Goal: Information Seeking & Learning: Find specific fact

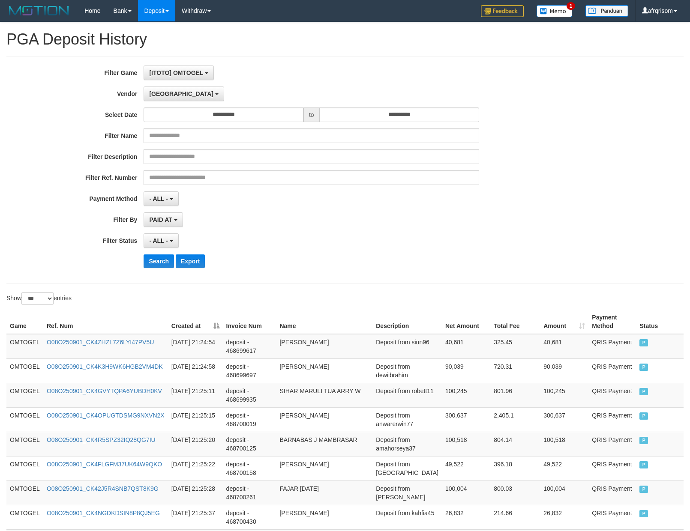
select select "**********"
select select "***"
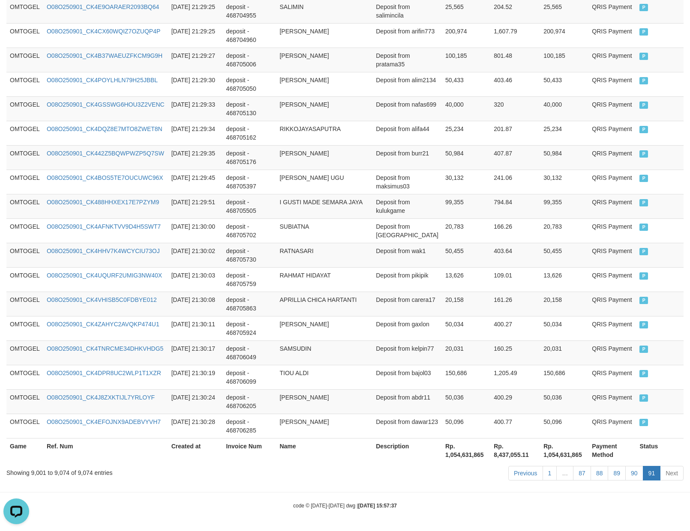
scroll to position [7, 0]
click at [619, 476] on link "89" at bounding box center [616, 473] width 18 height 15
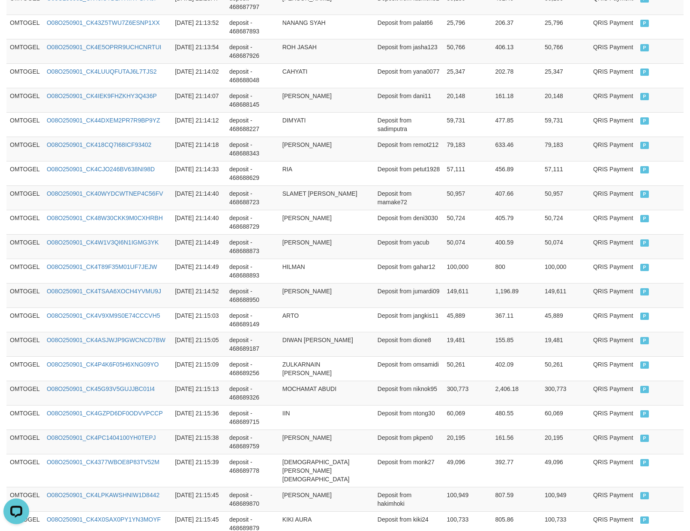
scroll to position [2348, 0]
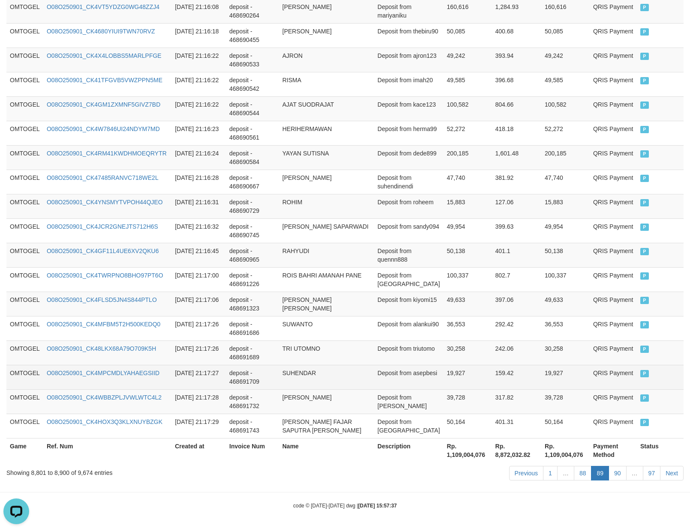
click at [507, 369] on td "159.42" at bounding box center [517, 377] width 50 height 24
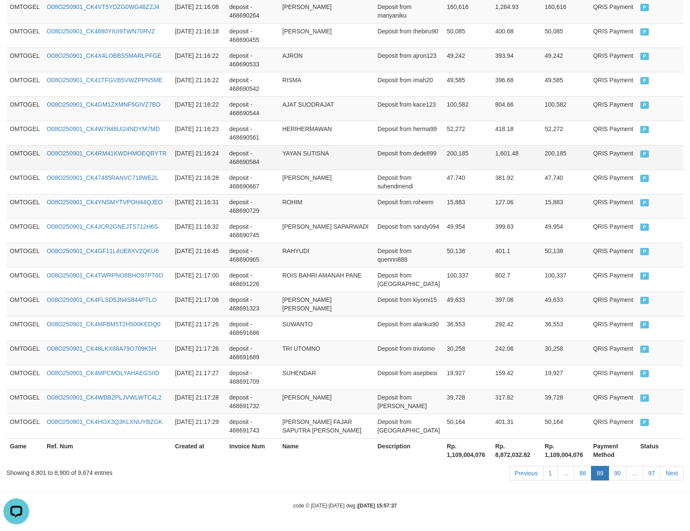
click at [322, 166] on td "YAYAN SUTISNA" at bounding box center [326, 157] width 95 height 24
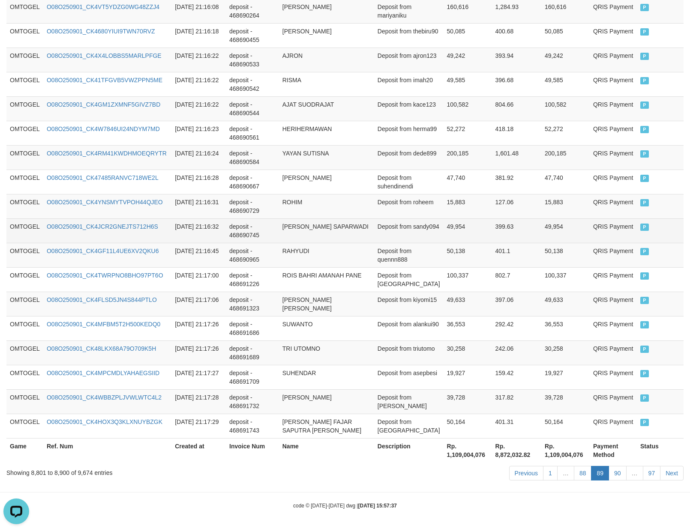
click at [443, 222] on td "49,954" at bounding box center [467, 230] width 48 height 24
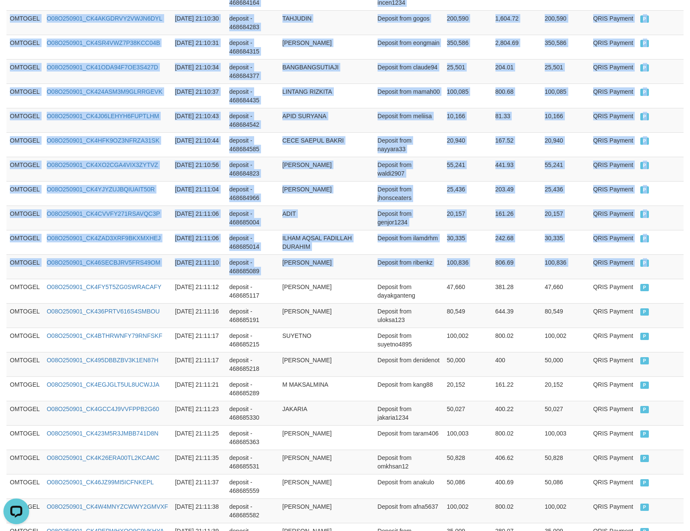
drag, startPoint x: 12, startPoint y: 290, endPoint x: 697, endPoint y: 290, distance: 685.2
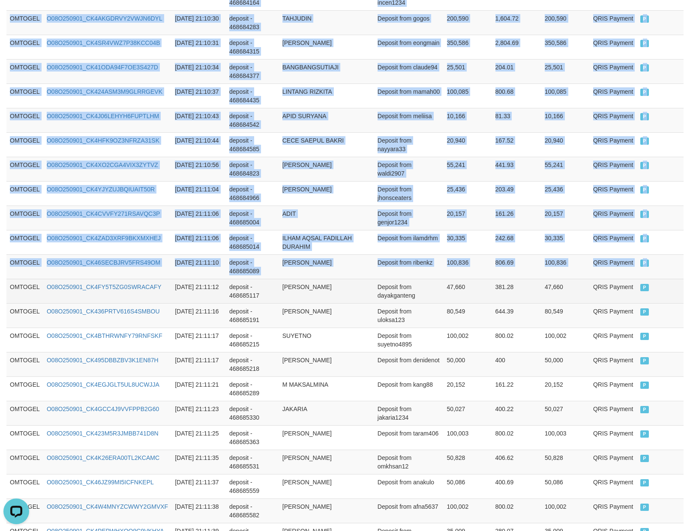
copy table "Game Ref. Num Created at Invoice Num Name Description Net Amount Total Fee Amou…"
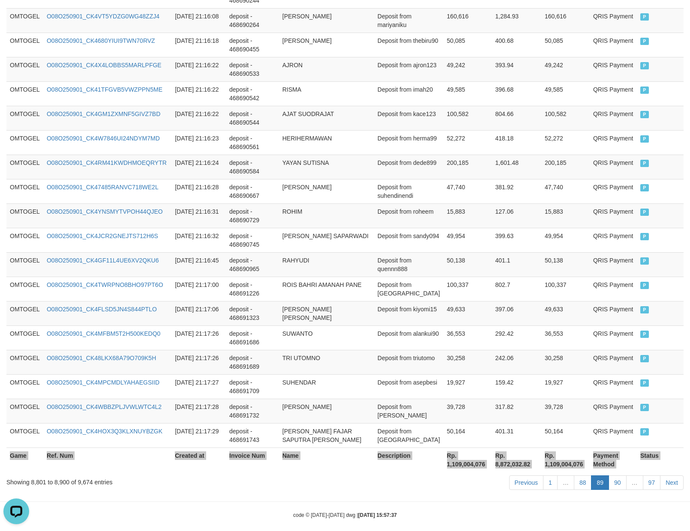
scroll to position [2348, 0]
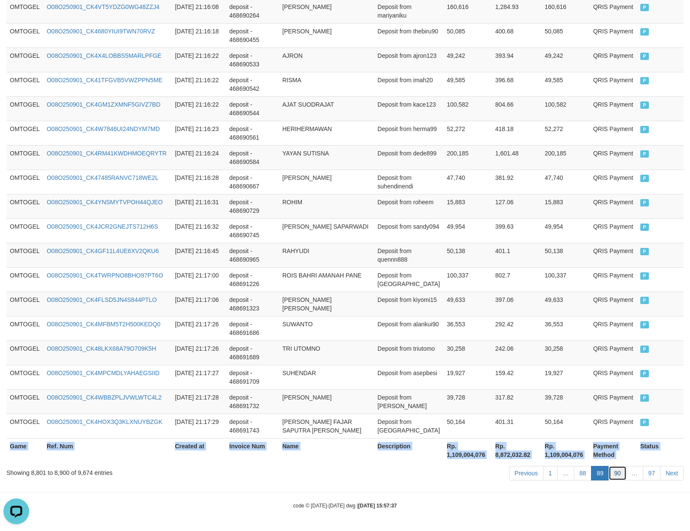
click at [612, 472] on link "90" at bounding box center [617, 473] width 18 height 15
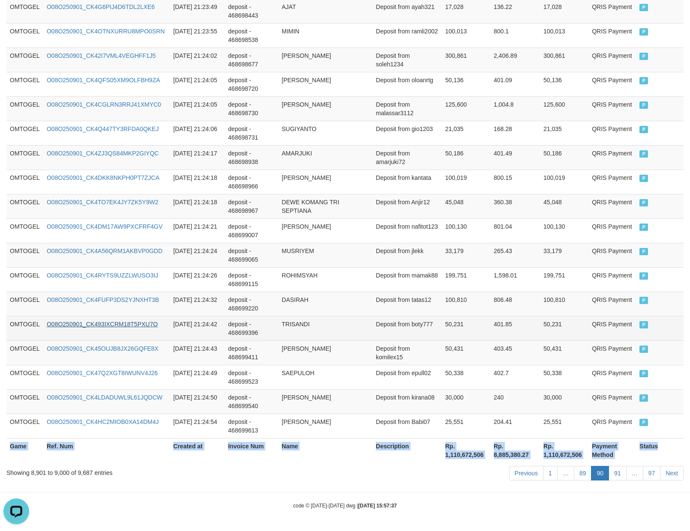
copy table "Game Ref. Num Created at Invoice Num Name Description Net Amount Total Fee Amou…"
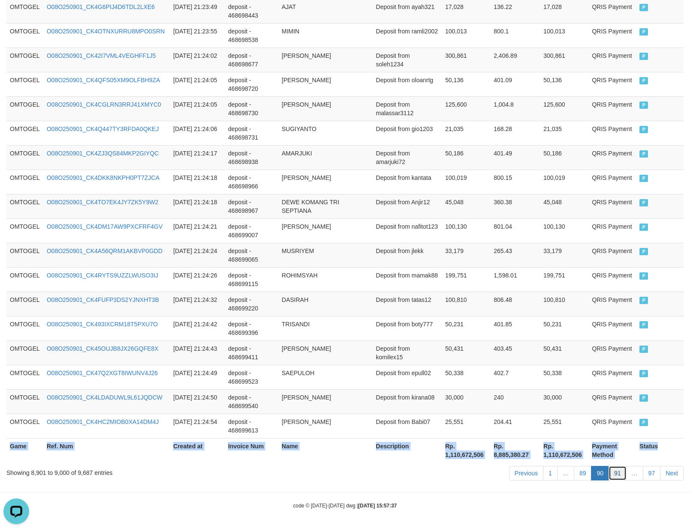
click at [610, 472] on link "91" at bounding box center [617, 473] width 18 height 15
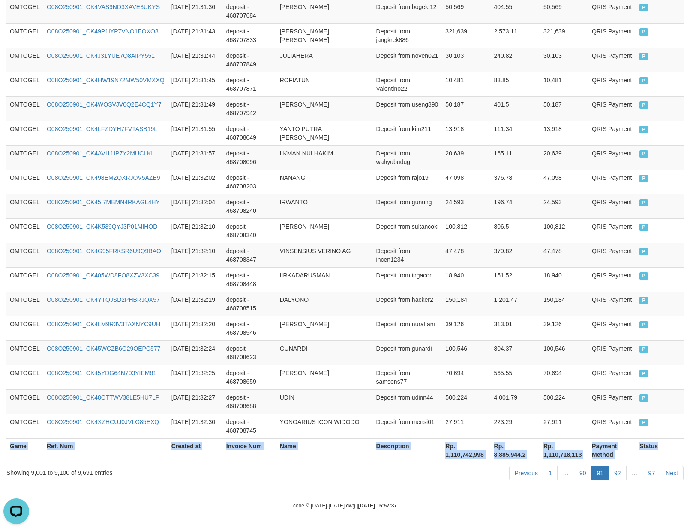
copy table "Game Ref. Num Created at Invoice Num Name Description Net Amount Total Fee Amou…"
click at [617, 471] on link "92" at bounding box center [617, 473] width 18 height 15
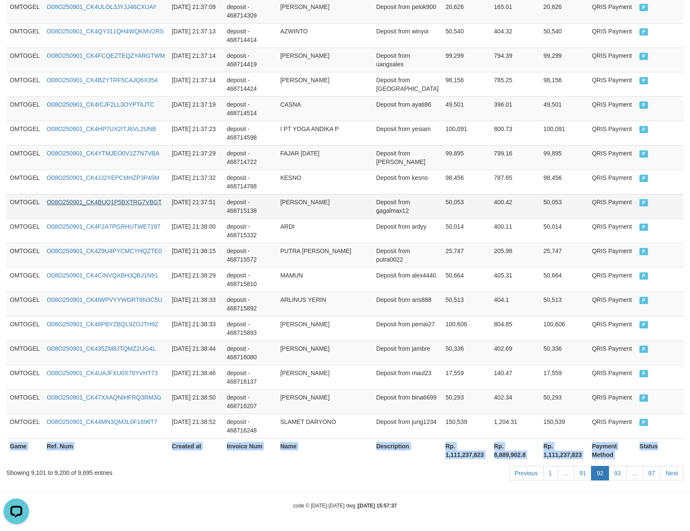
copy table "Game Ref. Num Created at Invoice Num Name Description Net Amount Total Fee Amou…"
click at [619, 473] on link "93" at bounding box center [617, 473] width 18 height 15
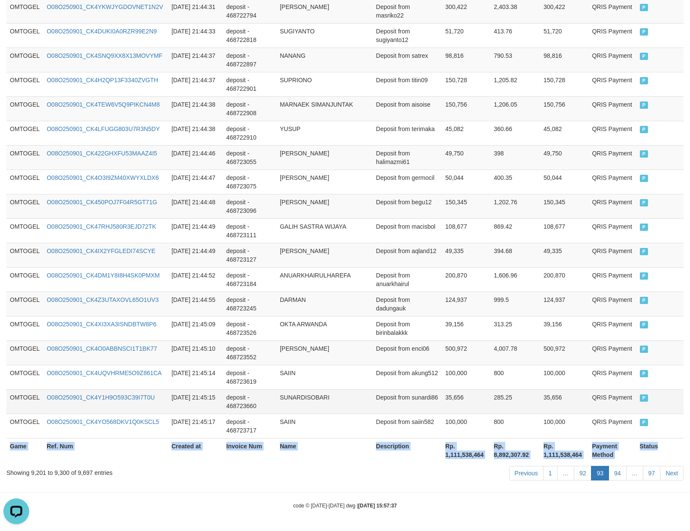
copy table "Game Ref. Num Created at Invoice Num Name Description Net Amount Total Fee Amou…"
click at [617, 470] on link "94" at bounding box center [617, 473] width 18 height 15
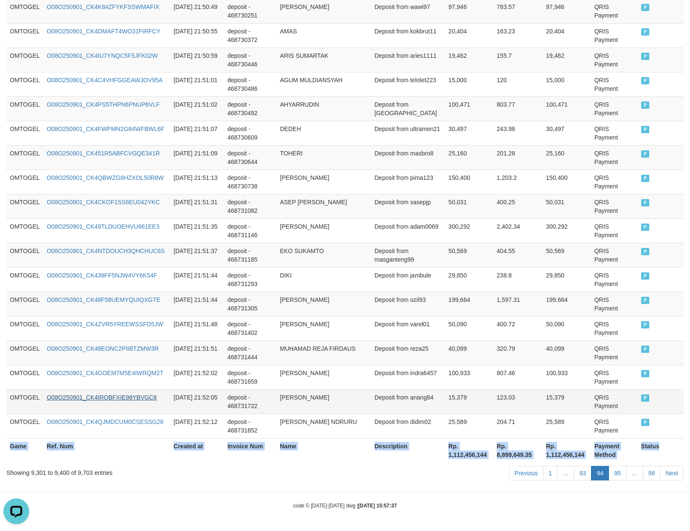
copy table "Game Ref. Num Created at Invoice Num Name Description Net Amount Total Fee Amou…"
click at [613, 476] on link "95" at bounding box center [617, 473] width 18 height 15
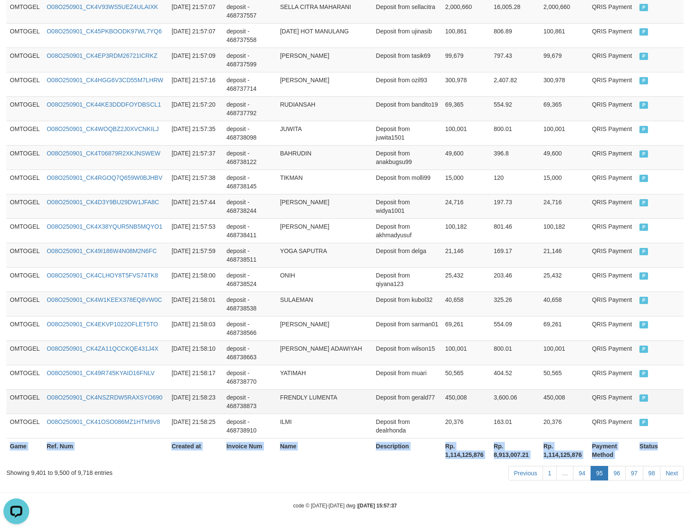
copy table "Game Ref. Num Created at Invoice Num Name Description Net Amount Total Fee Amou…"
click at [613, 472] on link "96" at bounding box center [616, 473] width 18 height 15
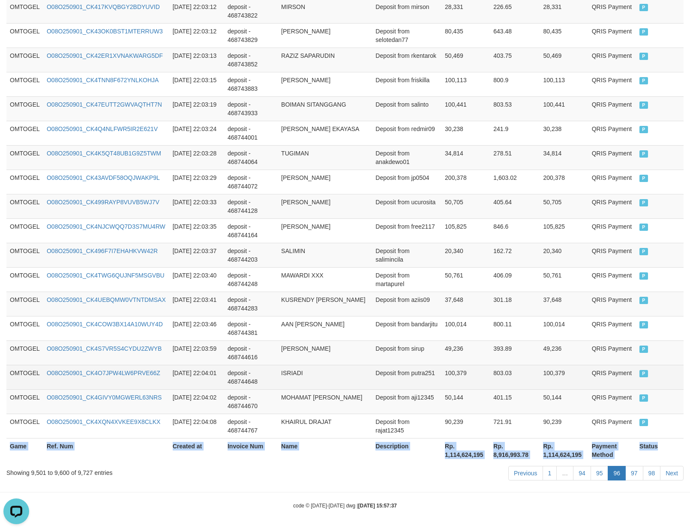
copy table "Game Ref. Num Created at Invoice Num Name Description Net Amount Total Fee Amou…"
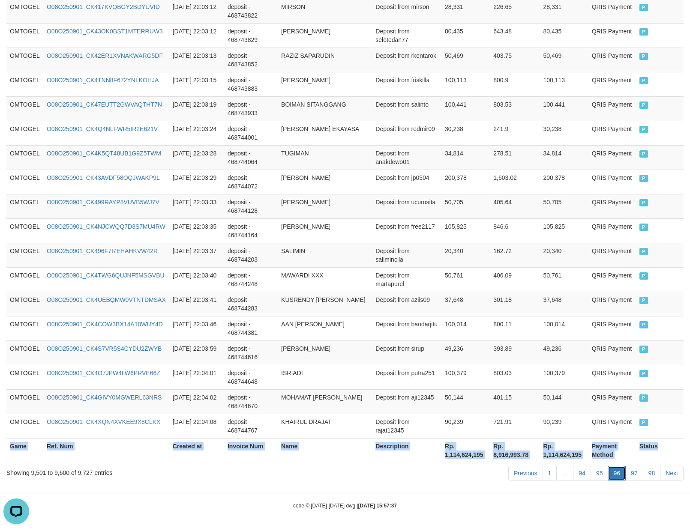
click at [618, 472] on link "96" at bounding box center [616, 473] width 18 height 15
click at [635, 475] on link "97" at bounding box center [634, 473] width 18 height 15
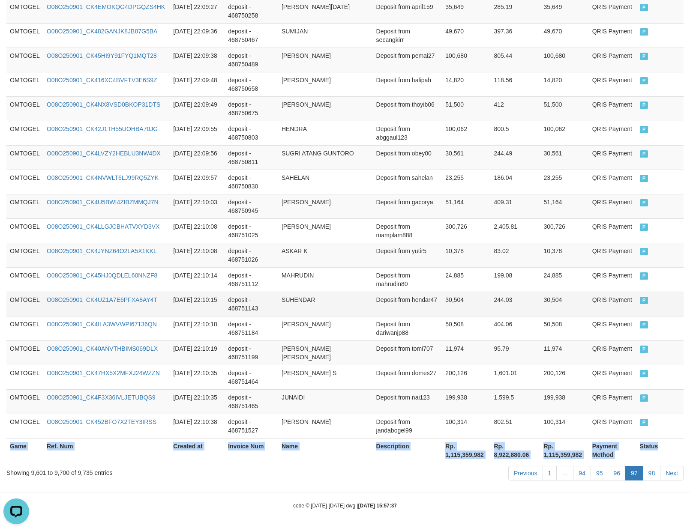
copy table "Game Ref. Num Created at Invoice Num Name Description Net Amount Total Fee Amou…"
click at [647, 473] on link "98" at bounding box center [651, 473] width 18 height 15
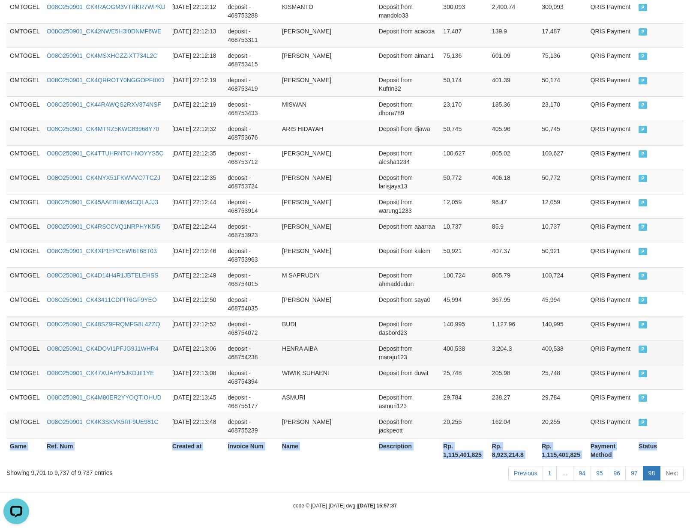
copy table "Game Ref. Num Created at Invoice Num Name Description Net Amount Total Fee Amou…"
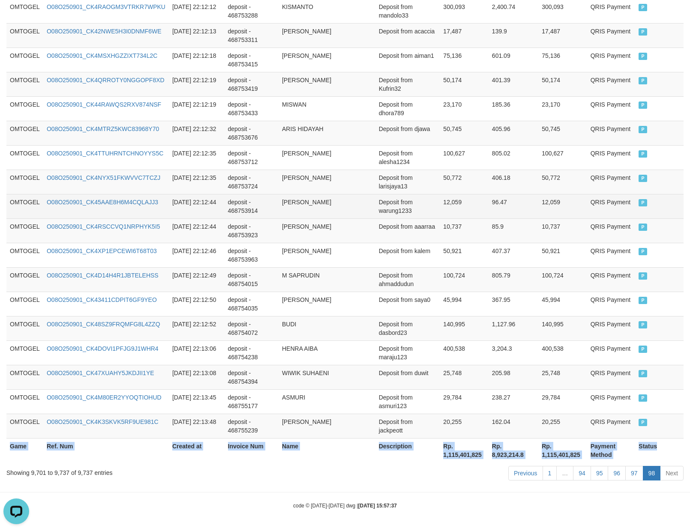
drag, startPoint x: 397, startPoint y: 216, endPoint x: 387, endPoint y: 206, distance: 14.8
click at [397, 216] on td "Deposit from warung1233" at bounding box center [407, 206] width 65 height 24
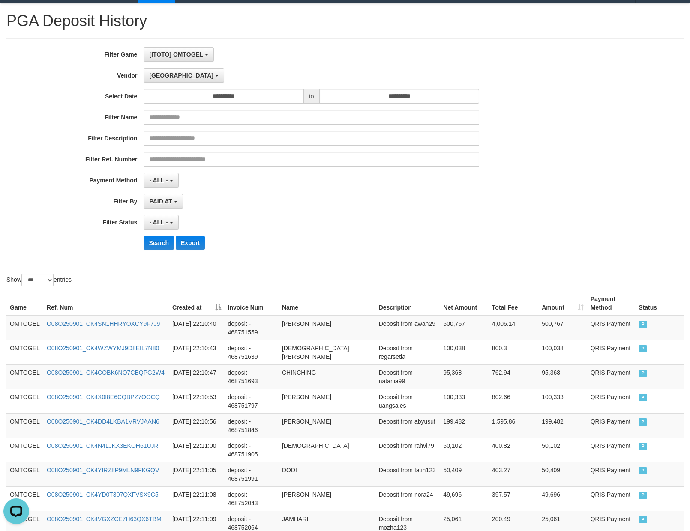
scroll to position [0, 0]
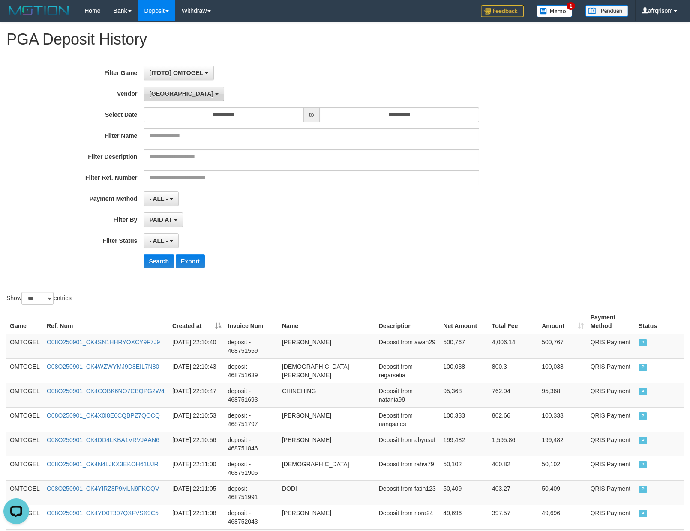
click at [168, 96] on button "[GEOGRAPHIC_DATA]" at bounding box center [183, 94] width 80 height 15
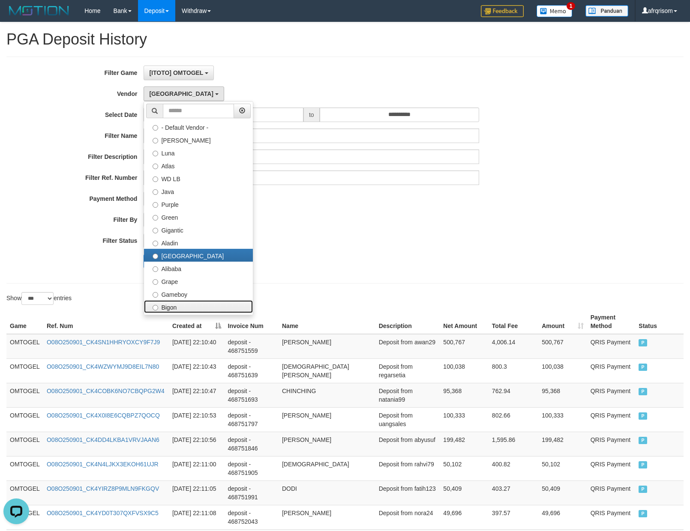
click at [186, 305] on label "Bigon" at bounding box center [198, 306] width 109 height 13
select select "**********"
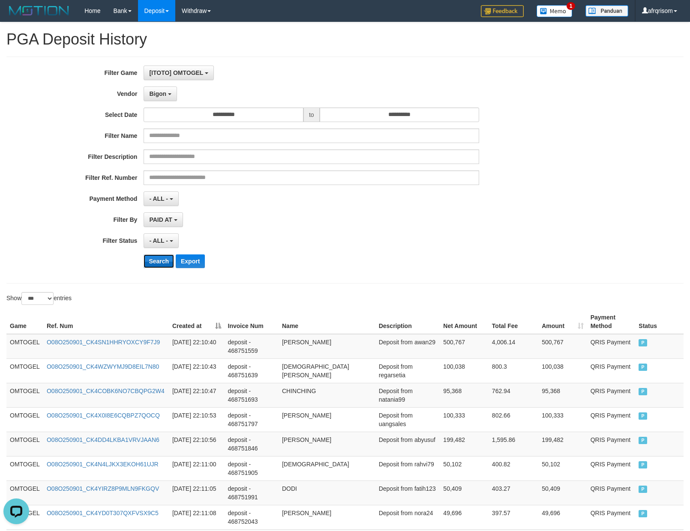
click at [155, 265] on button "Search" at bounding box center [158, 261] width 30 height 14
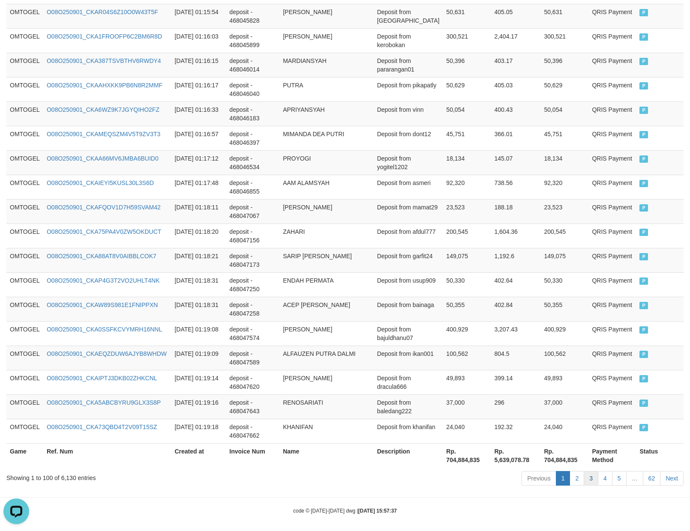
scroll to position [2348, 0]
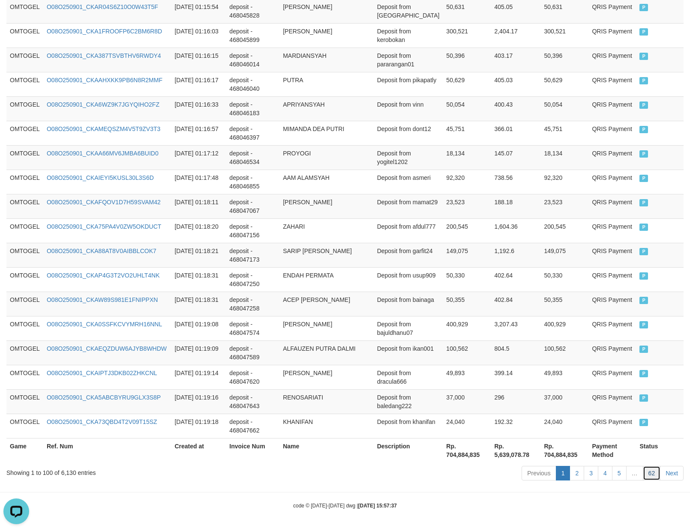
click at [654, 478] on link "62" at bounding box center [651, 473] width 18 height 15
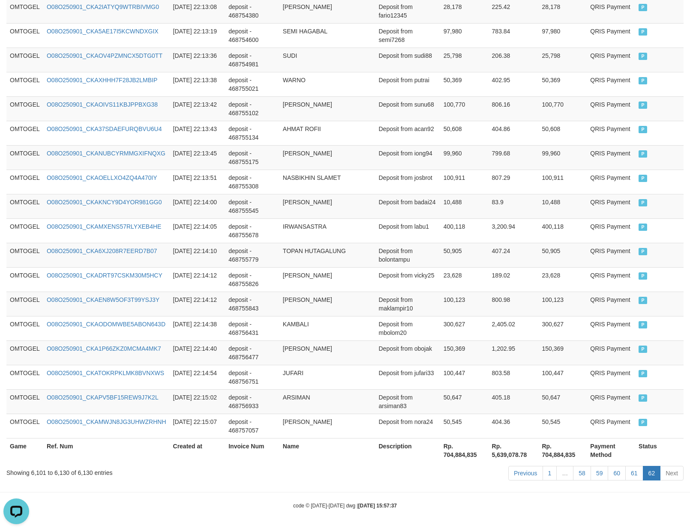
scroll to position [632, 0]
click at [582, 476] on link "58" at bounding box center [582, 473] width 18 height 15
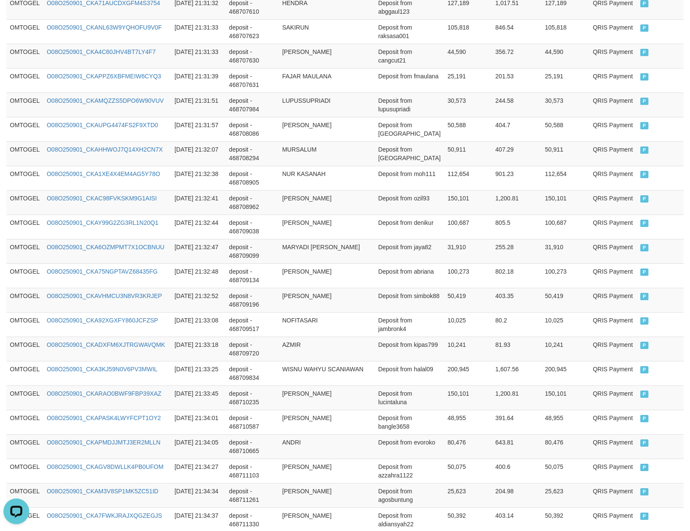
scroll to position [2347, 0]
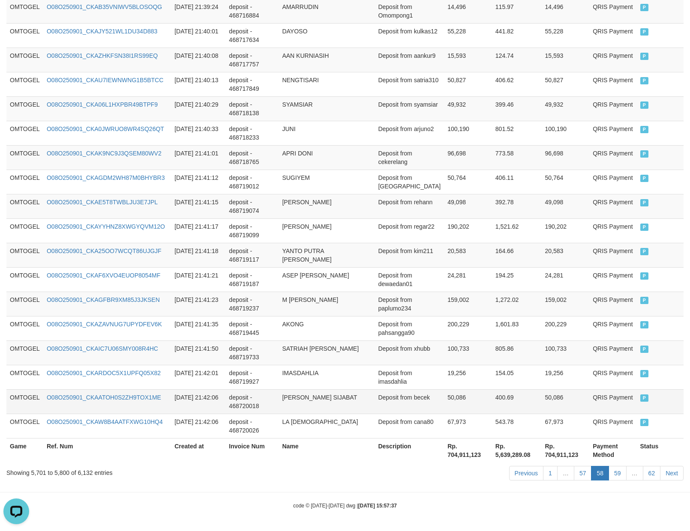
click at [570, 412] on td "50,086" at bounding box center [565, 401] width 48 height 24
click at [585, 477] on link "57" at bounding box center [582, 473] width 18 height 15
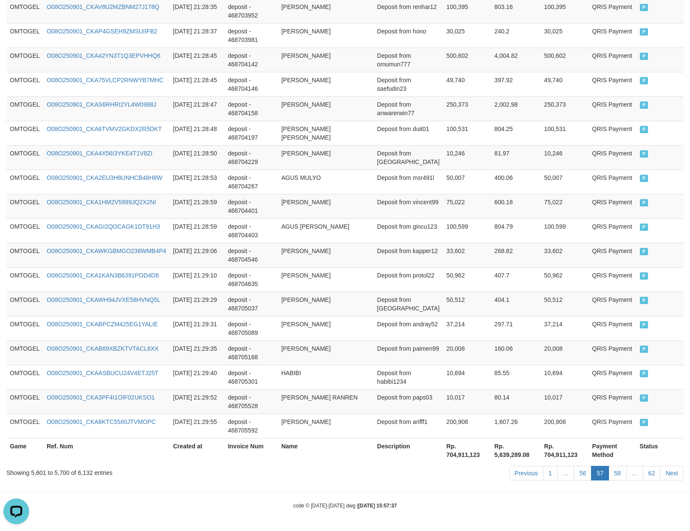
click at [585, 477] on link "56" at bounding box center [582, 473] width 18 height 15
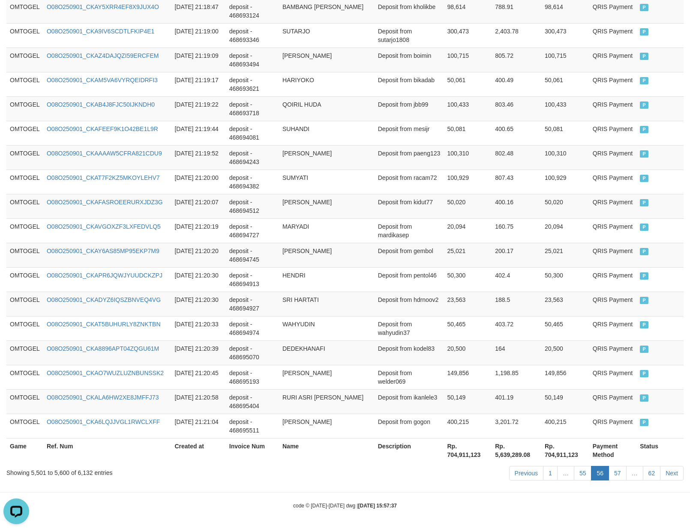
click at [522, 385] on td "1,198.85" at bounding box center [516, 377] width 50 height 24
click at [582, 476] on link "55" at bounding box center [582, 473] width 18 height 15
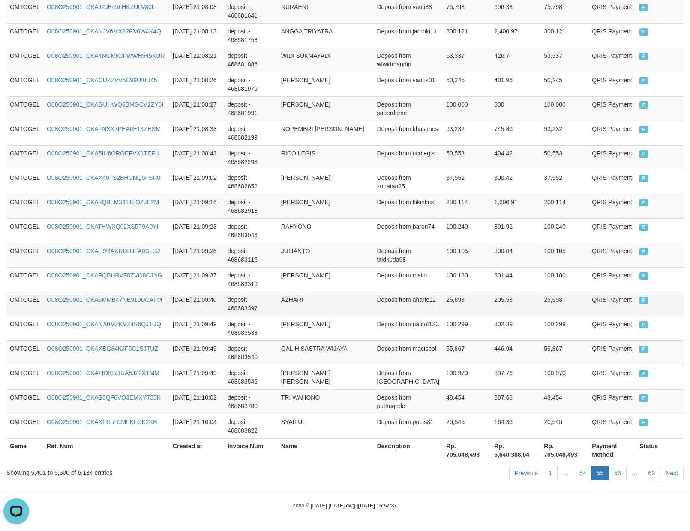
click at [367, 313] on td "AZHARI" at bounding box center [326, 304] width 96 height 24
click at [300, 210] on td "KIKIN KRISNADI" at bounding box center [326, 206] width 96 height 24
click at [315, 217] on td "KIKIN KRISNADI" at bounding box center [326, 206] width 96 height 24
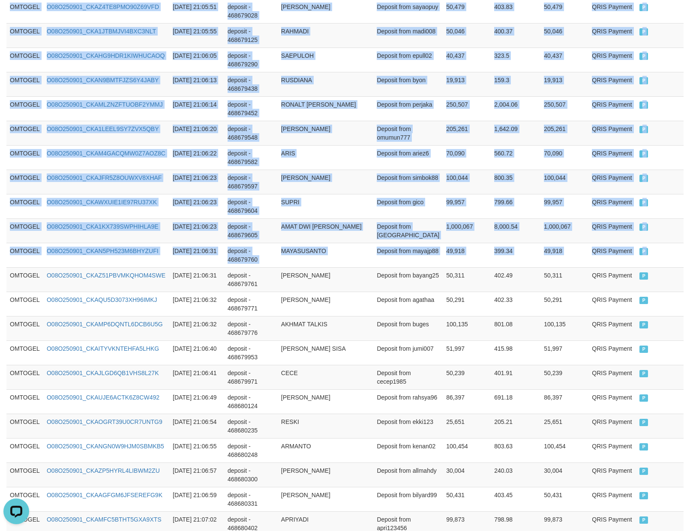
drag, startPoint x: 7, startPoint y: 288, endPoint x: 697, endPoint y: 311, distance: 689.9
click at [689, 311] on html "Toggle navigation Home Bank Account List Load By Website Group [ITOTO] OMTOGEL …" at bounding box center [345, 0] width 690 height 2868
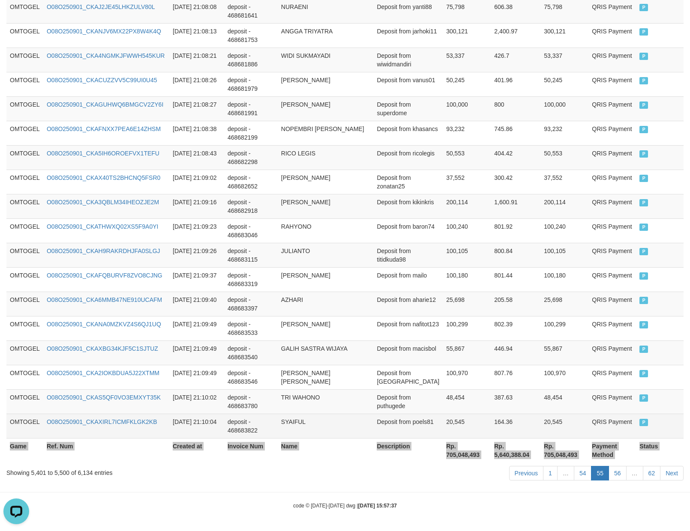
scroll to position [2348, 0]
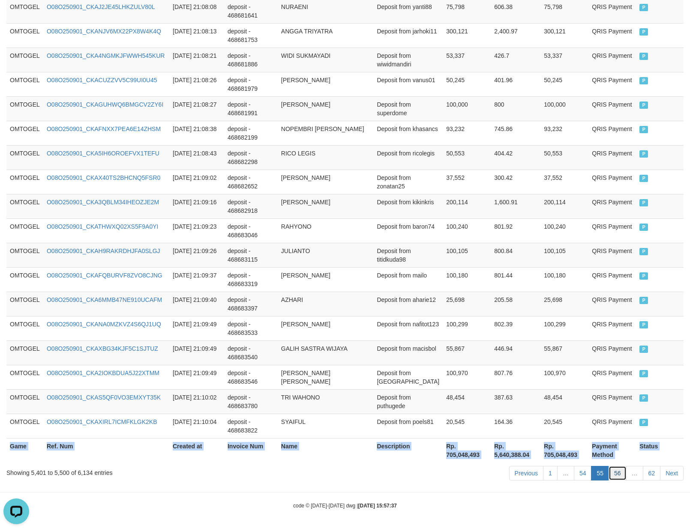
click at [622, 475] on link "56" at bounding box center [617, 473] width 18 height 15
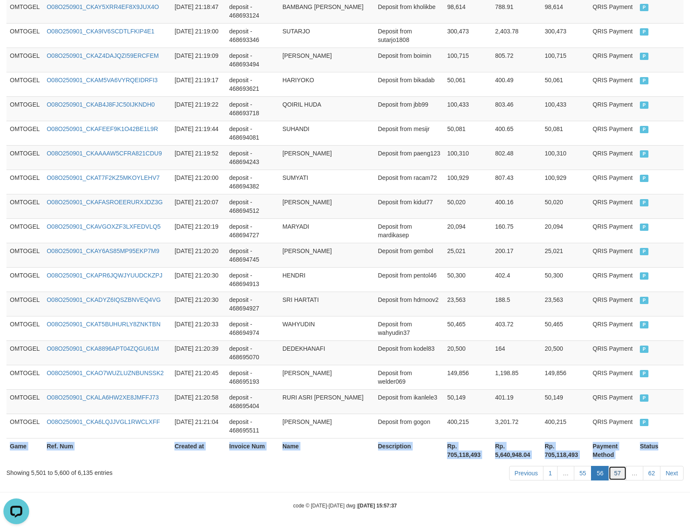
click at [612, 478] on link "57" at bounding box center [617, 473] width 18 height 15
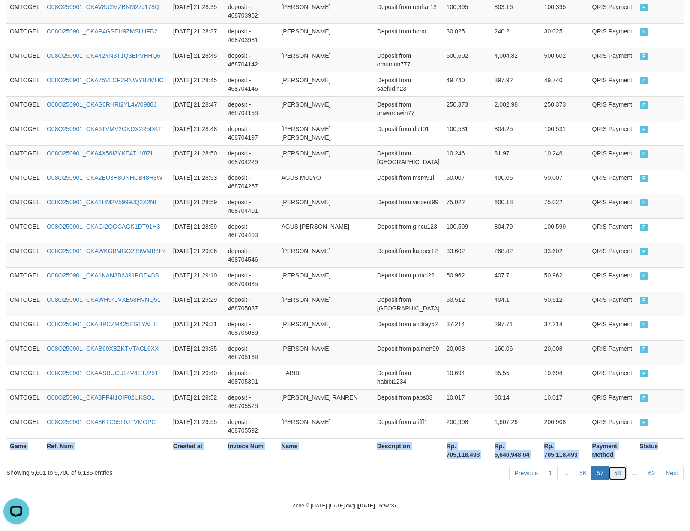
click at [617, 475] on link "58" at bounding box center [617, 473] width 18 height 15
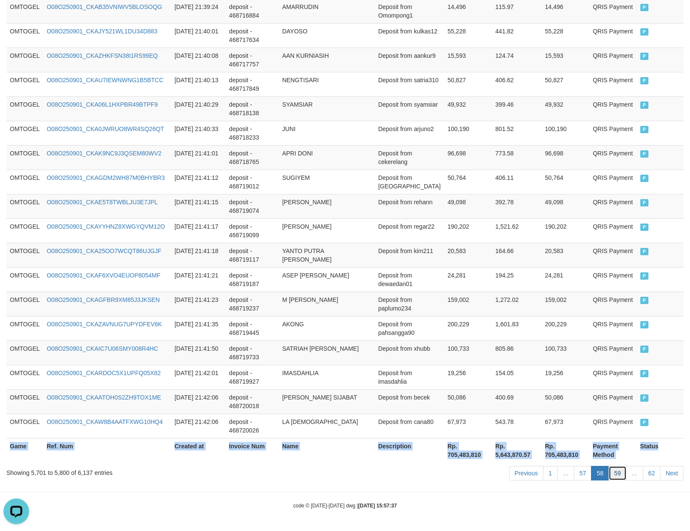
click at [618, 474] on link "59" at bounding box center [617, 473] width 18 height 15
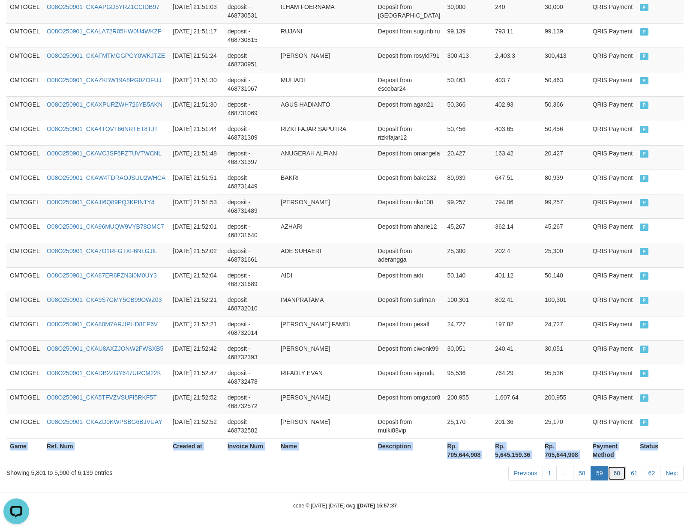
click at [608, 475] on link "60" at bounding box center [616, 473] width 18 height 15
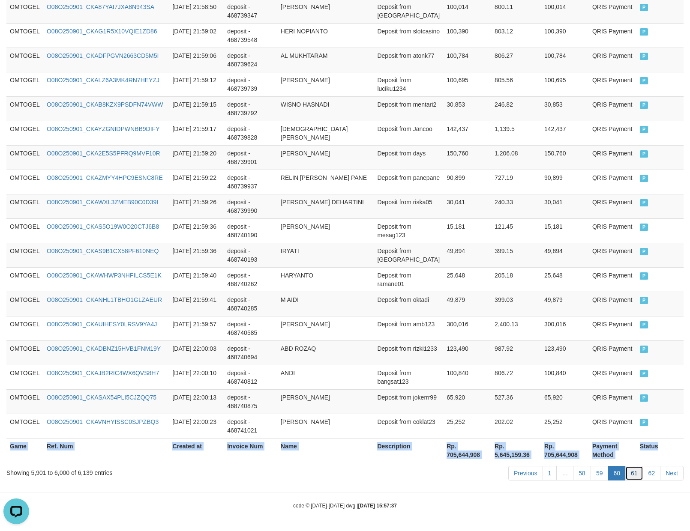
click at [637, 475] on link "61" at bounding box center [634, 473] width 18 height 15
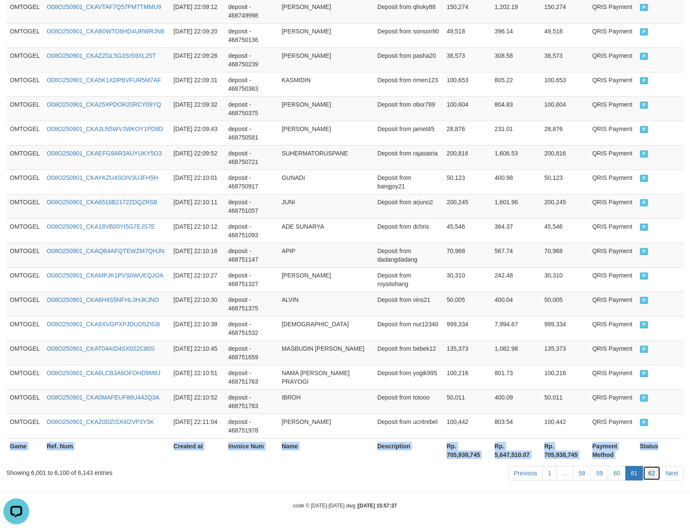
click at [648, 477] on link "62" at bounding box center [651, 473] width 18 height 15
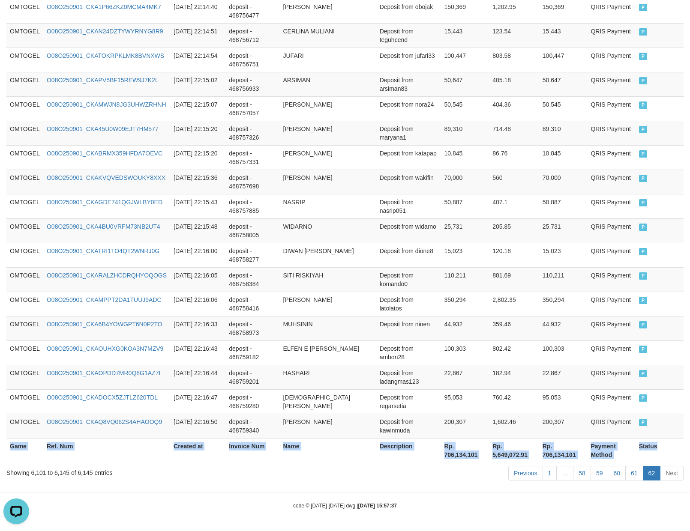
scroll to position [1000, 0]
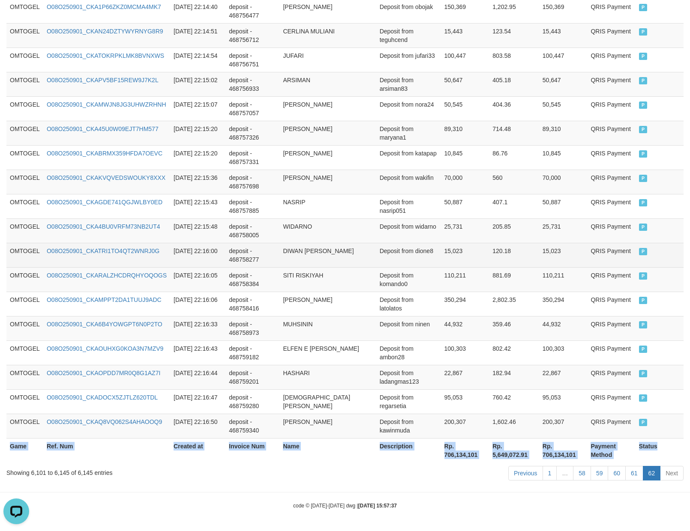
click at [357, 260] on td "DIWAN GUNAWAN GINTING" at bounding box center [327, 255] width 96 height 24
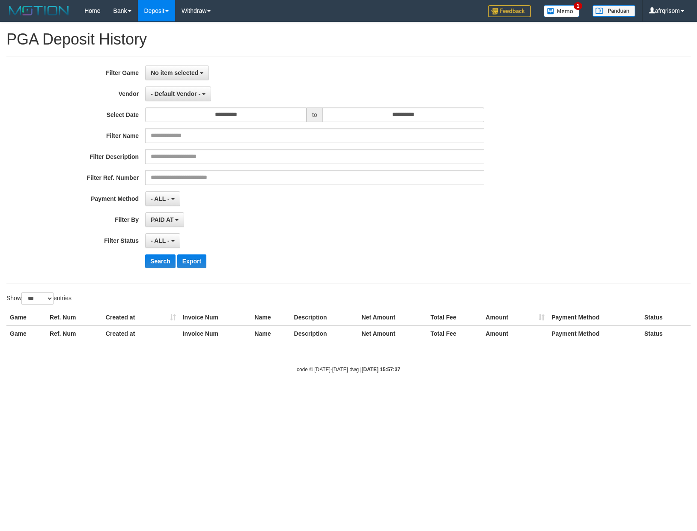
select select "**********"
select select "***"
click at [159, 9] on link "Deposit" at bounding box center [156, 10] width 37 height 21
click at [153, 8] on link "Deposit" at bounding box center [156, 10] width 37 height 21
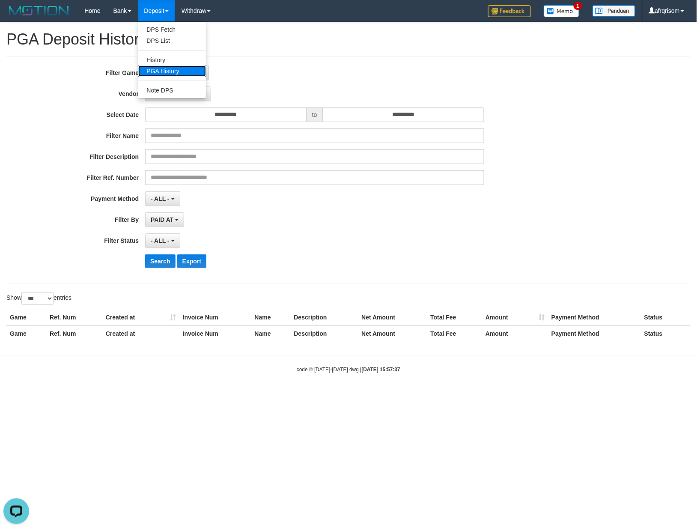
click at [188, 72] on link "PGA History" at bounding box center [172, 71] width 68 height 11
select select
select select "**"
click at [165, 72] on span "No item selected" at bounding box center [175, 72] width 48 height 7
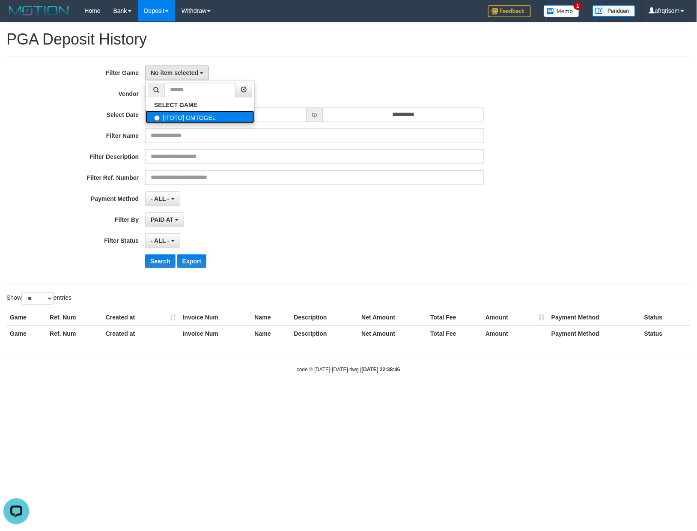
click at [167, 116] on label "[ITOTO] OMTOGEL" at bounding box center [200, 116] width 109 height 13
select select "***"
click at [163, 86] on div "**********" at bounding box center [290, 170] width 581 height 209
click at [161, 92] on span "- Default Vendor -" at bounding box center [176, 93] width 50 height 7
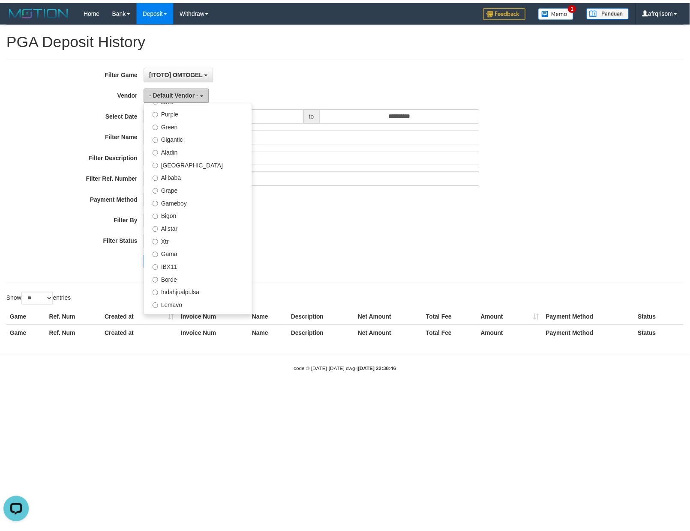
scroll to position [214, 0]
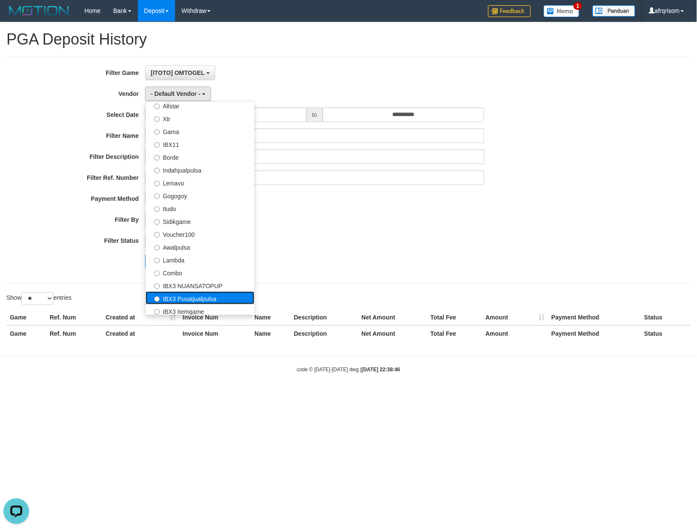
click at [204, 295] on label "IBX3 Pusatjualpulsa" at bounding box center [200, 298] width 109 height 13
select select "**********"
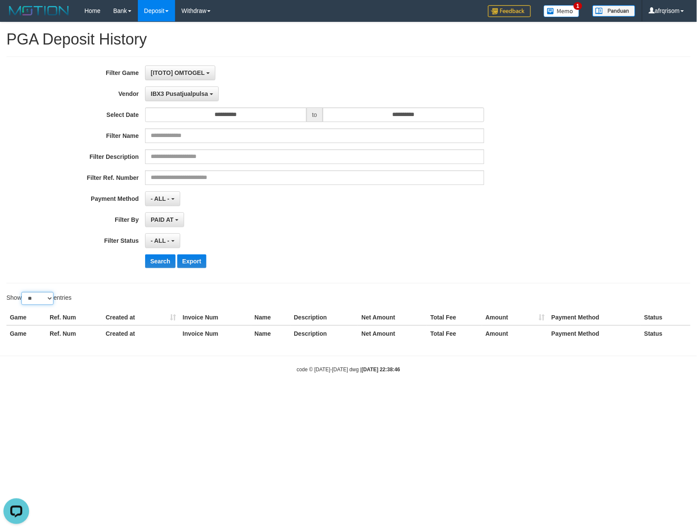
click at [32, 303] on select "** ** ** ***" at bounding box center [37, 298] width 32 height 13
select select "***"
click at [23, 293] on select "** ** ** ***" at bounding box center [37, 298] width 32 height 13
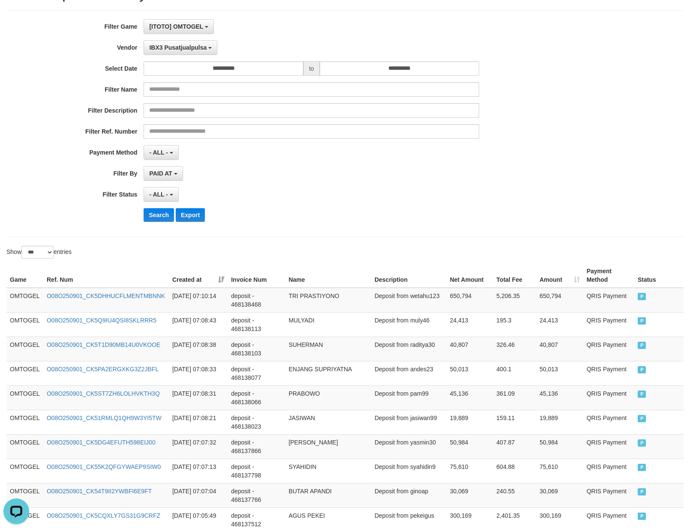
scroll to position [0, 0]
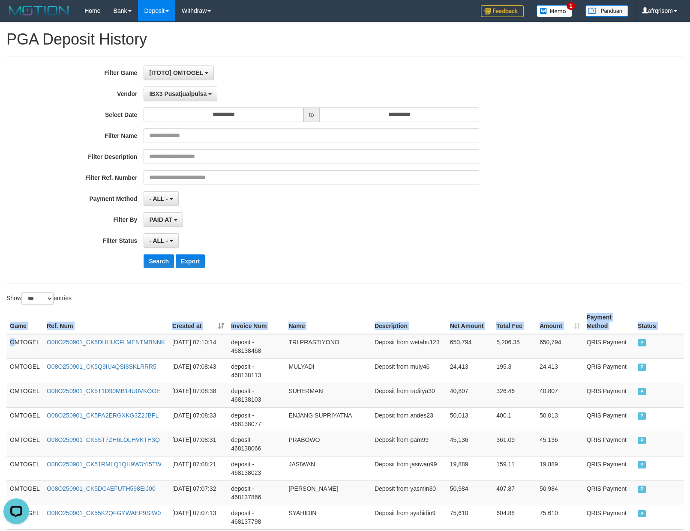
drag, startPoint x: 13, startPoint y: 346, endPoint x: 697, endPoint y: 335, distance: 683.6
copy table "Game Ref. Num Created at Invoice Num Name Description Net Amount Total Fee Amou…"
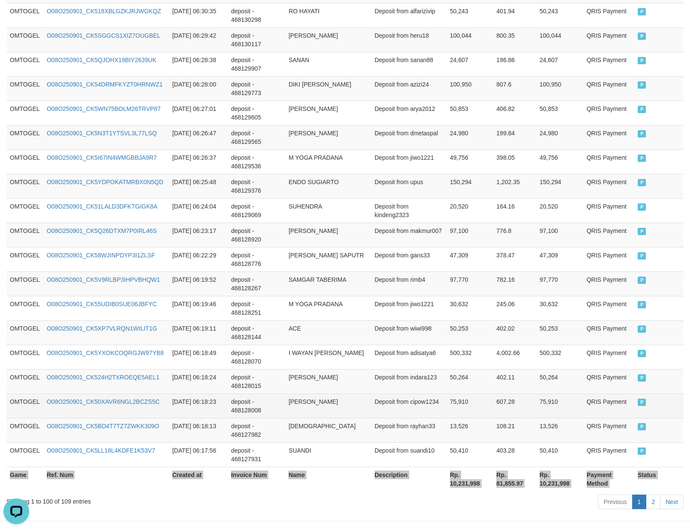
scroll to position [2348, 0]
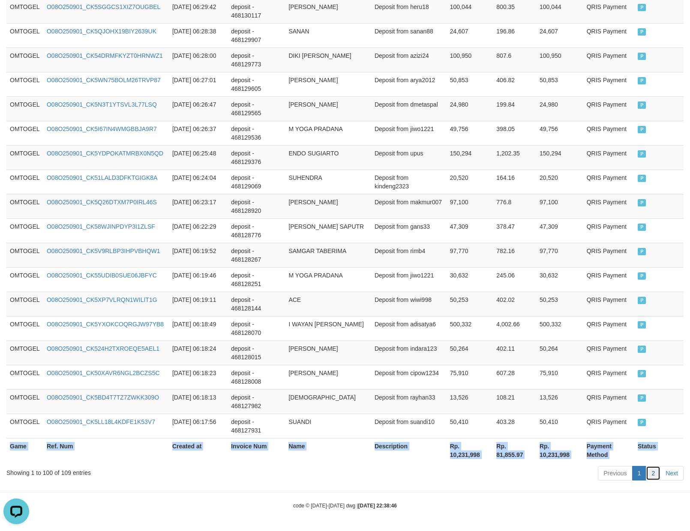
click at [658, 466] on link "2" at bounding box center [652, 473] width 15 height 15
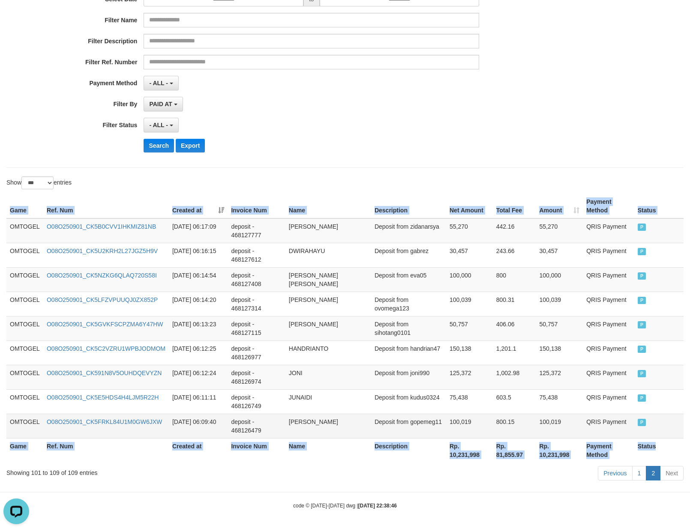
copy table "Game Ref. Num Created at Invoice Num Name Description Net Amount Total Fee Amou…"
drag, startPoint x: 442, startPoint y: 280, endPoint x: 431, endPoint y: 281, distance: 11.2
click at [442, 280] on td "Deposit from eva05" at bounding box center [408, 279] width 75 height 24
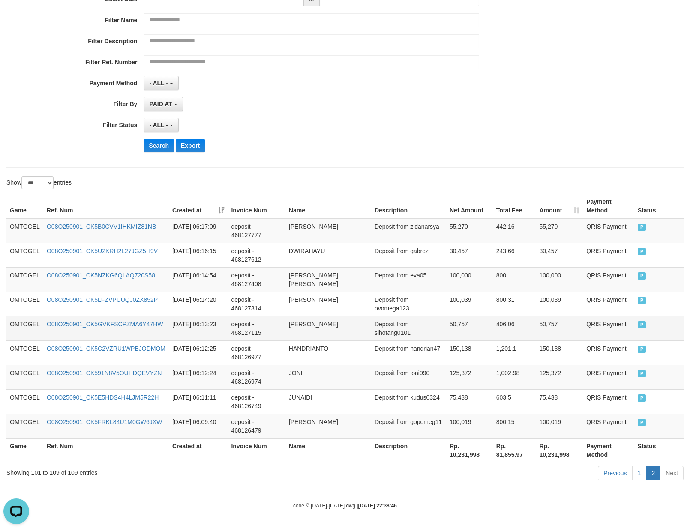
drag, startPoint x: 335, startPoint y: 380, endPoint x: 322, endPoint y: 337, distance: 45.4
click at [335, 380] on td "JONI" at bounding box center [328, 377] width 86 height 24
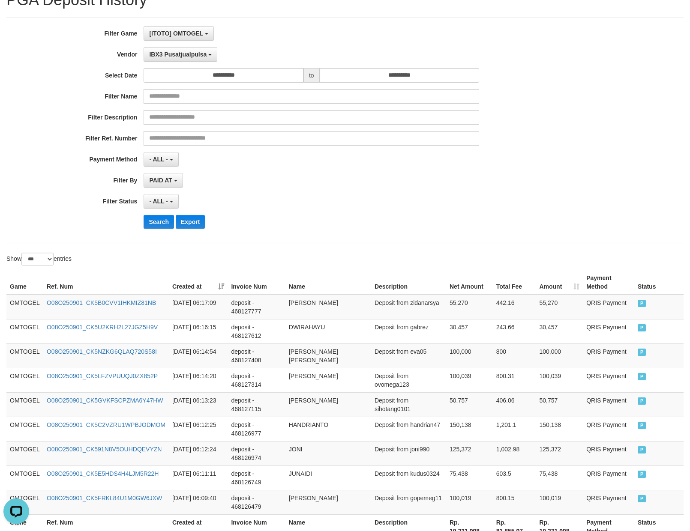
scroll to position [0, 0]
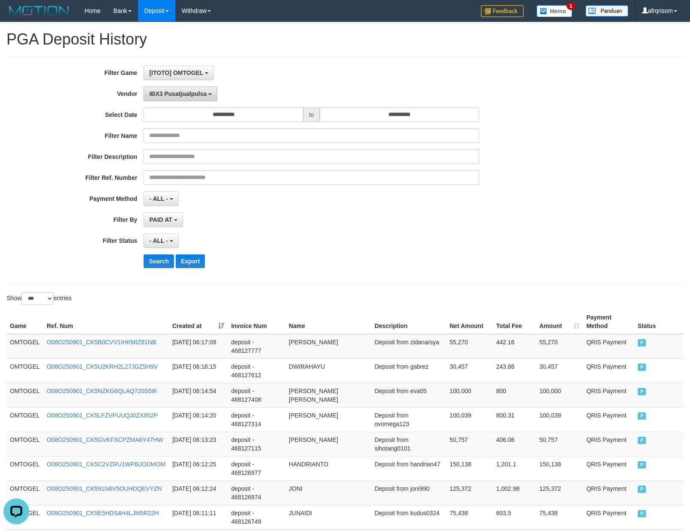
click at [157, 94] on span "IBX3 Pusatjualpulsa" at bounding box center [177, 93] width 57 height 7
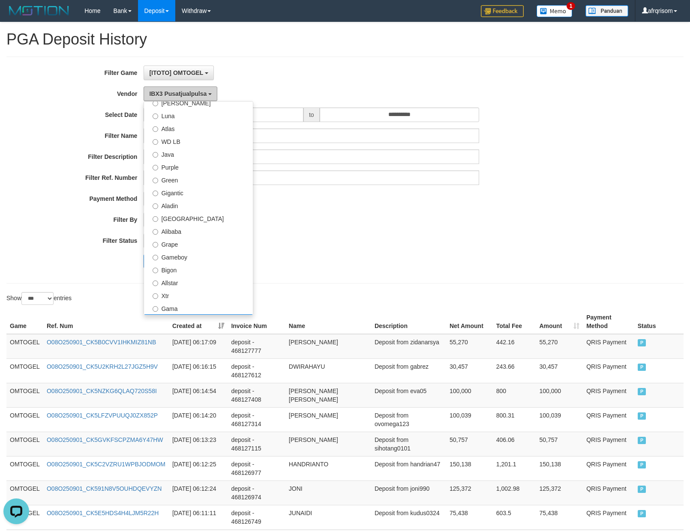
scroll to position [71, 0]
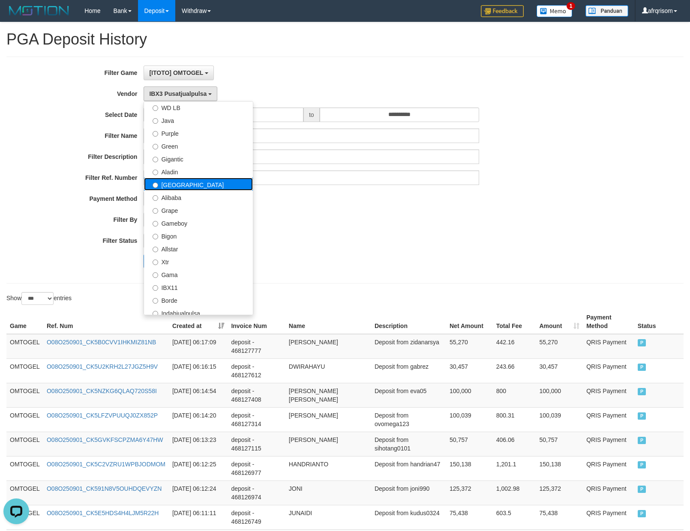
click at [166, 185] on label "[GEOGRAPHIC_DATA]" at bounding box center [198, 184] width 109 height 13
select select "**********"
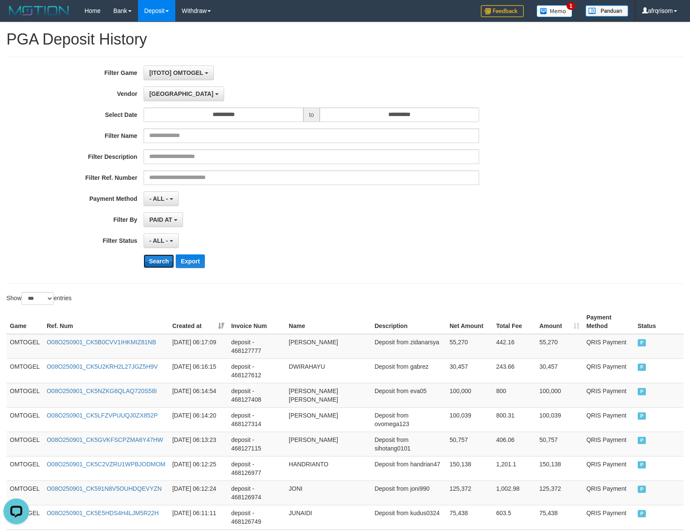
click at [148, 264] on button "Search" at bounding box center [158, 261] width 30 height 14
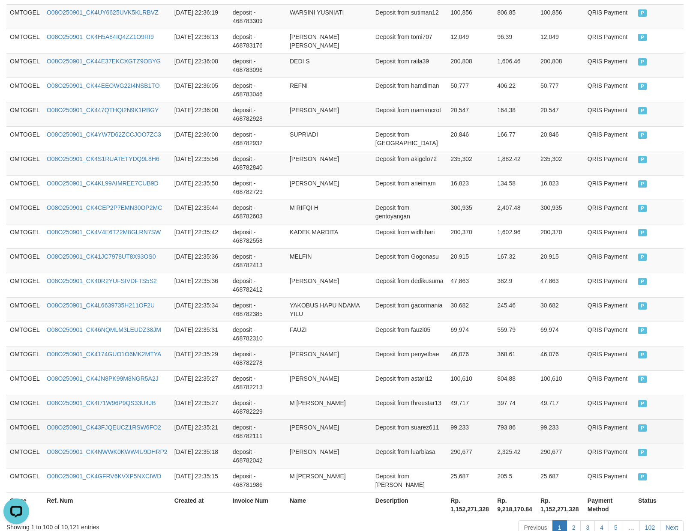
scroll to position [2348, 0]
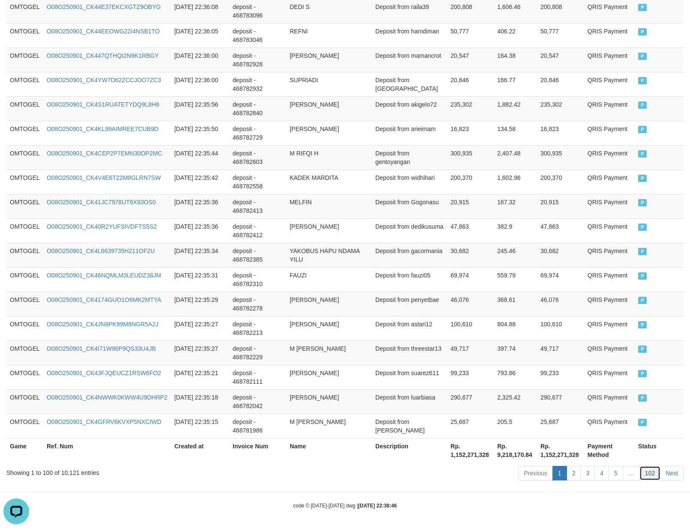
click at [645, 474] on link "102" at bounding box center [649, 473] width 21 height 15
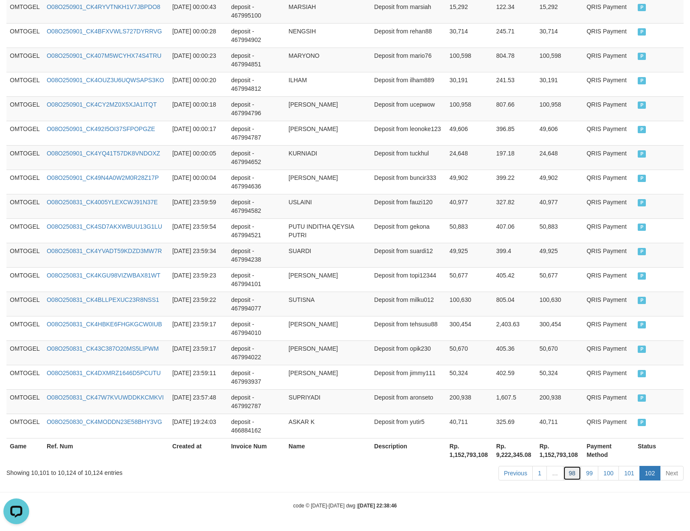
click at [573, 470] on link "98" at bounding box center [572, 473] width 18 height 15
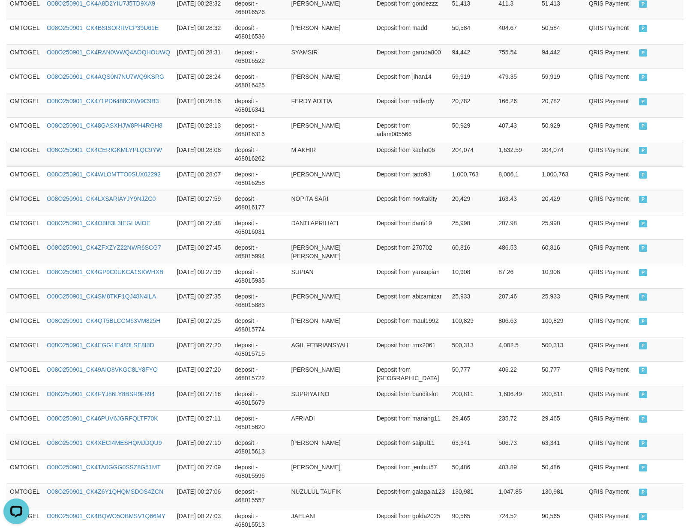
scroll to position [2348, 0]
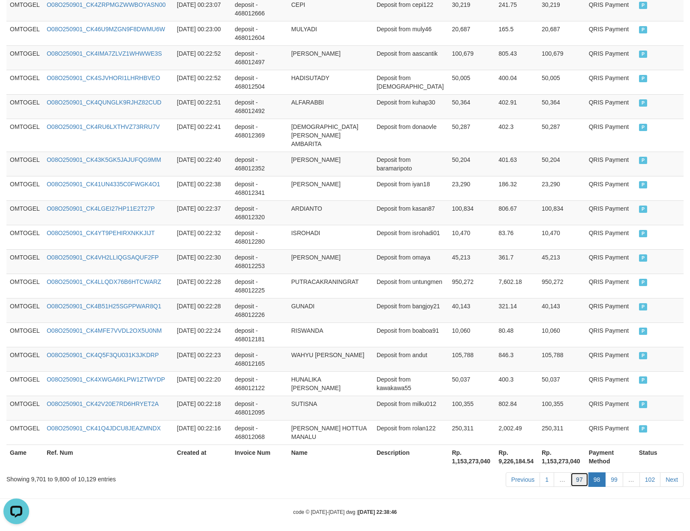
click at [579, 472] on link "97" at bounding box center [579, 479] width 18 height 15
click at [582, 475] on link "97" at bounding box center [579, 479] width 18 height 15
click at [574, 474] on link "97" at bounding box center [579, 479] width 18 height 15
click at [617, 478] on link "99" at bounding box center [614, 479] width 18 height 15
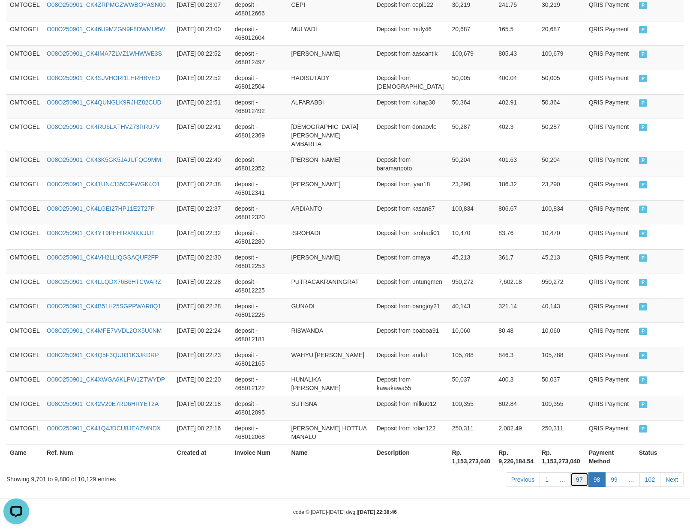
click at [576, 475] on link "97" at bounding box center [579, 479] width 18 height 15
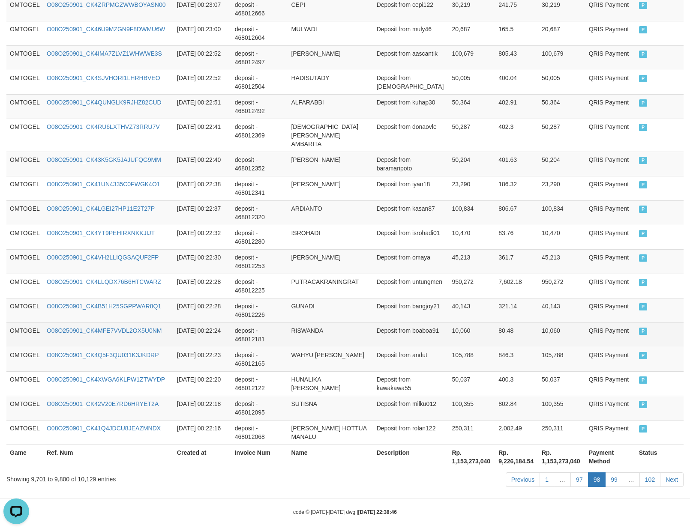
click at [438, 325] on td "Deposit from boaboa91" at bounding box center [410, 334] width 75 height 24
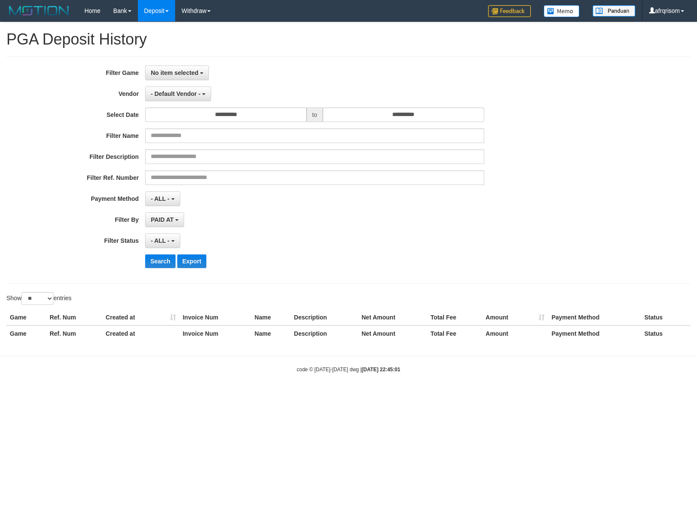
select select
select select "**"
click at [180, 73] on span "No item selected" at bounding box center [175, 72] width 48 height 7
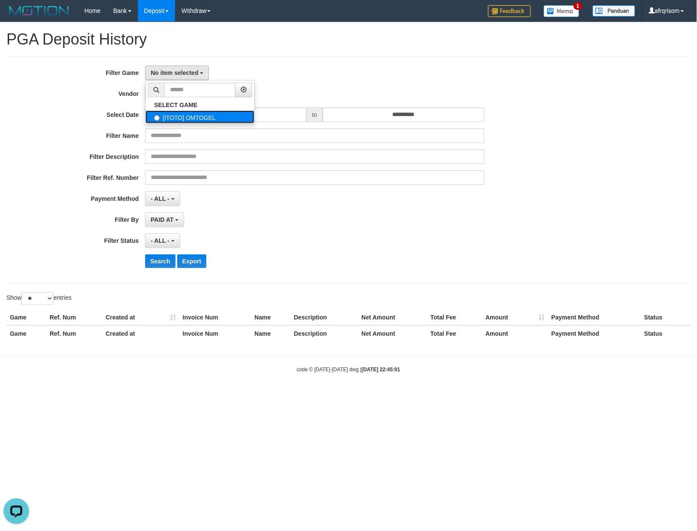
click at [191, 120] on label "[ITOTO] OMTOGEL" at bounding box center [200, 116] width 109 height 13
select select "***"
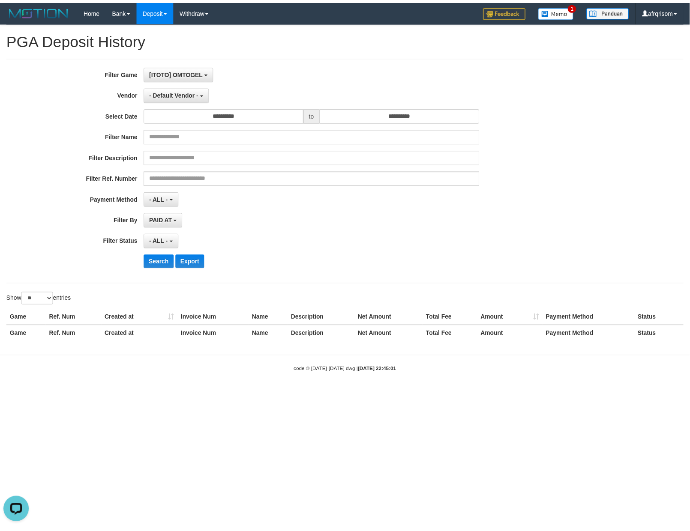
scroll to position [7, 0]
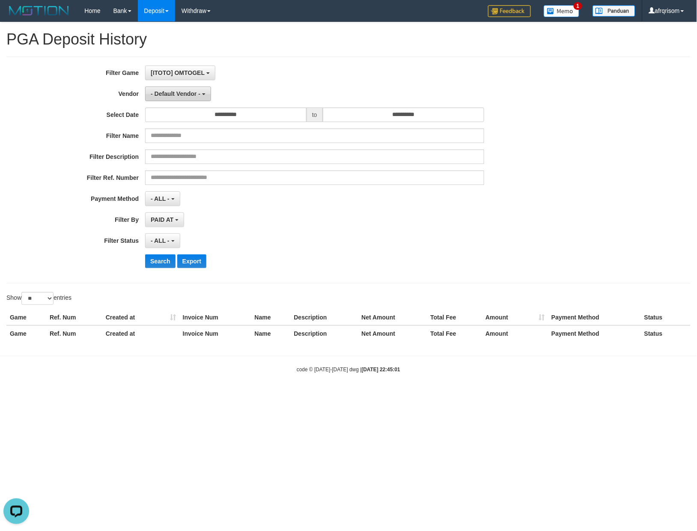
click at [158, 98] on button "- Default Vendor -" at bounding box center [178, 94] width 66 height 15
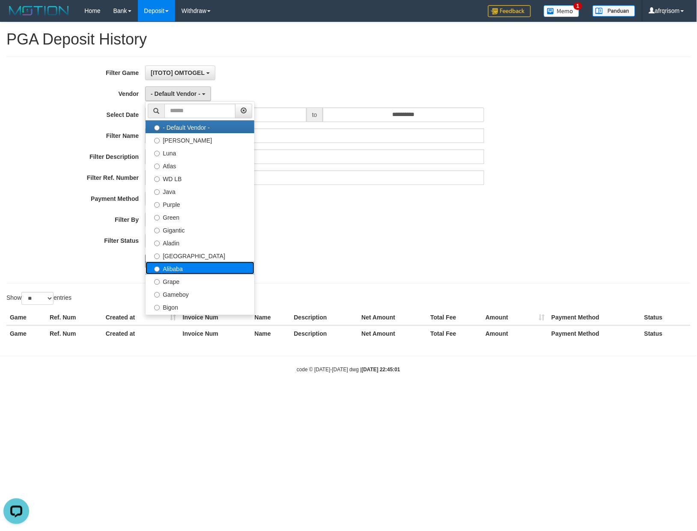
click at [168, 263] on label "Alibaba" at bounding box center [200, 268] width 109 height 13
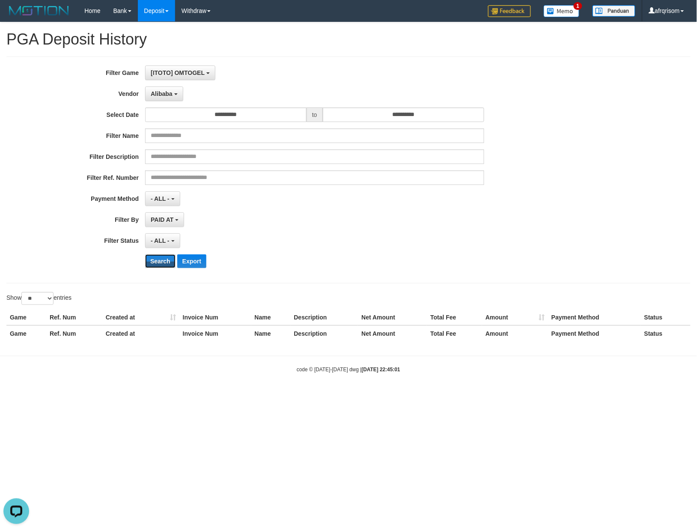
click at [168, 263] on button "Search" at bounding box center [160, 261] width 30 height 14
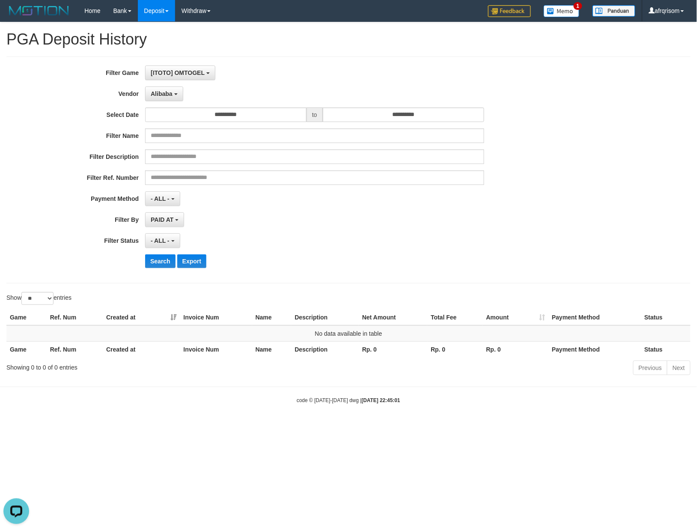
click at [166, 102] on div "**********" at bounding box center [290, 170] width 581 height 209
click at [166, 90] on button "Alibaba" at bounding box center [164, 94] width 38 height 15
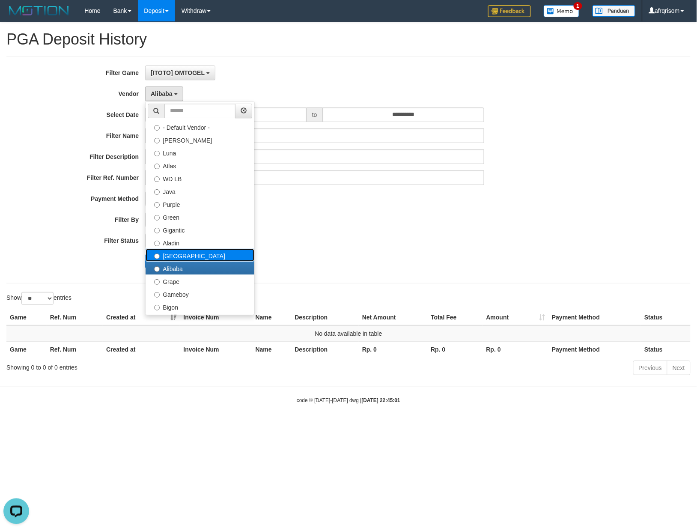
click at [176, 257] on label "[GEOGRAPHIC_DATA]" at bounding box center [200, 255] width 109 height 13
select select "**********"
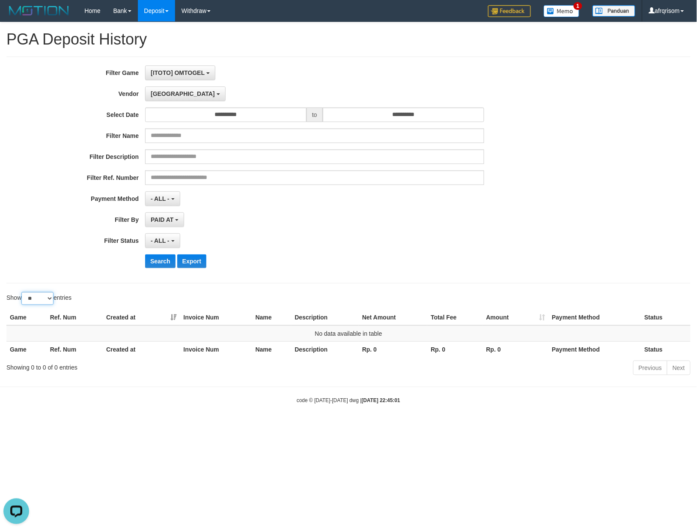
click at [39, 298] on select "** ** ** ***" at bounding box center [37, 298] width 32 height 13
select select "***"
click at [23, 293] on select "** ** ** ***" at bounding box center [37, 298] width 32 height 13
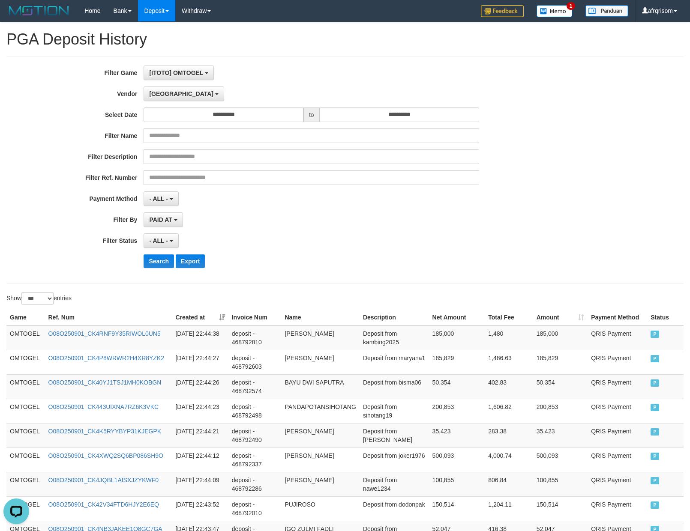
click at [224, 320] on th "Created at" at bounding box center [200, 318] width 56 height 16
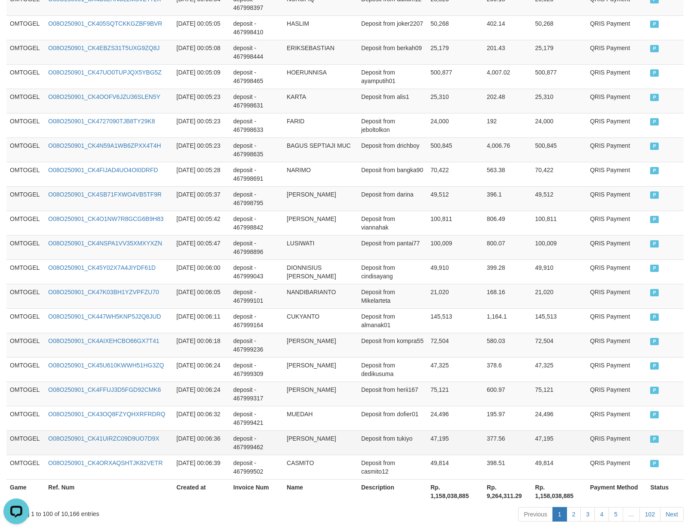
scroll to position [2339, 0]
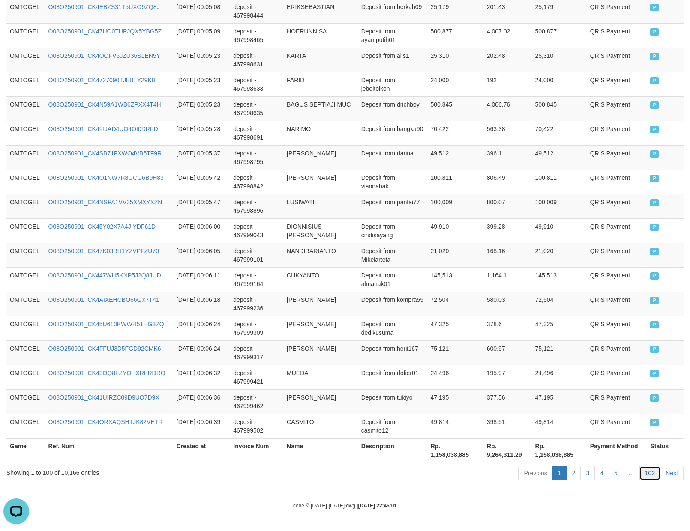
click at [648, 469] on link "102" at bounding box center [649, 473] width 21 height 15
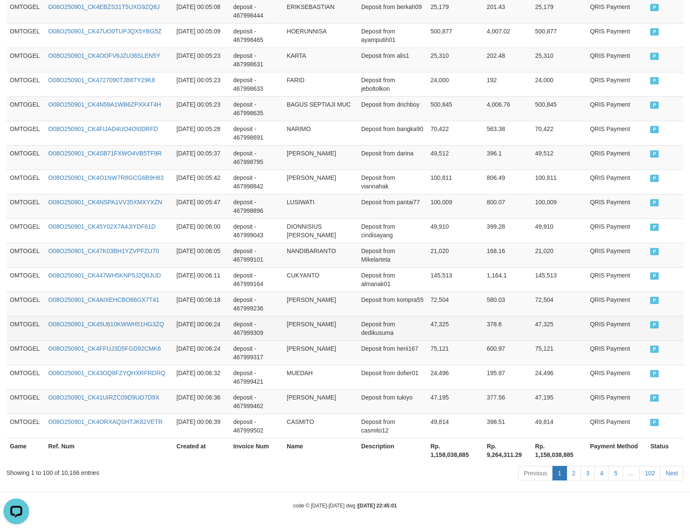
scroll to position [1506, 0]
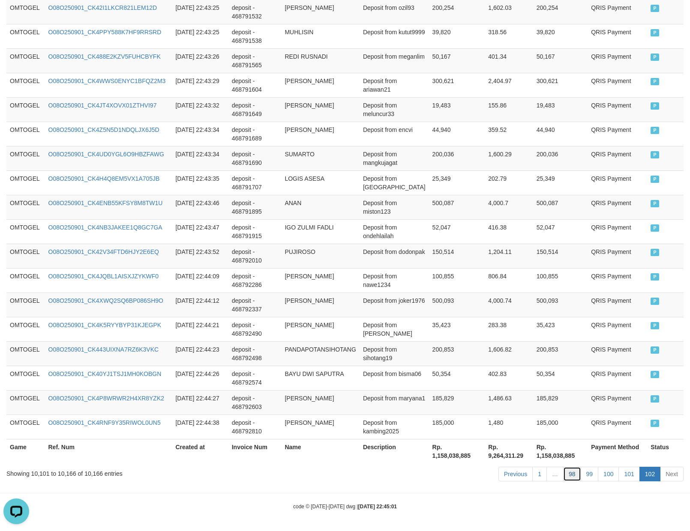
click at [572, 471] on link "98" at bounding box center [572, 474] width 18 height 15
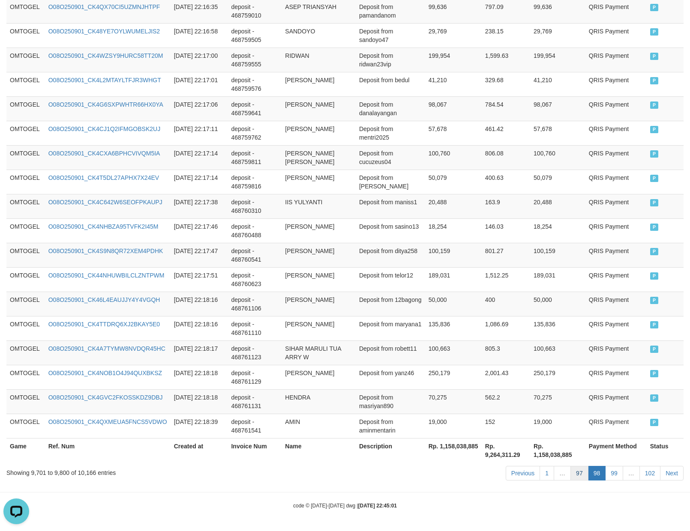
click at [571, 474] on link "97" at bounding box center [579, 473] width 18 height 15
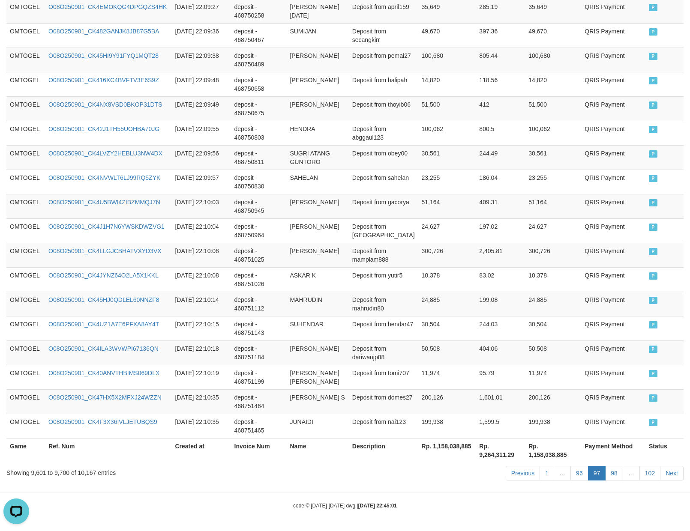
click at [571, 474] on link "96" at bounding box center [579, 473] width 18 height 15
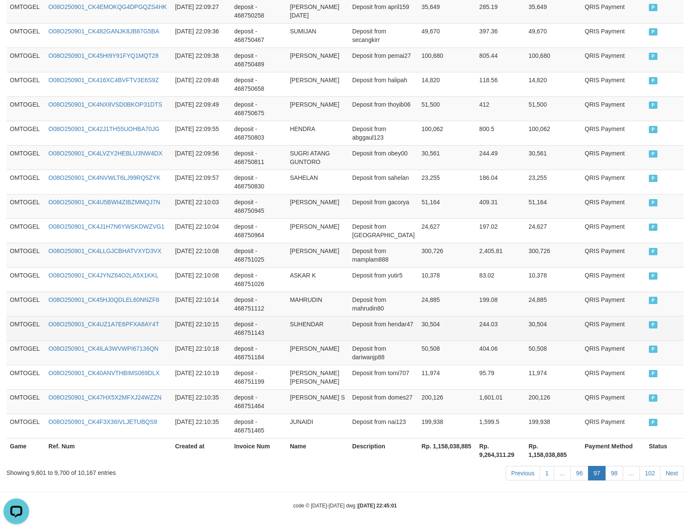
scroll to position [2399, 0]
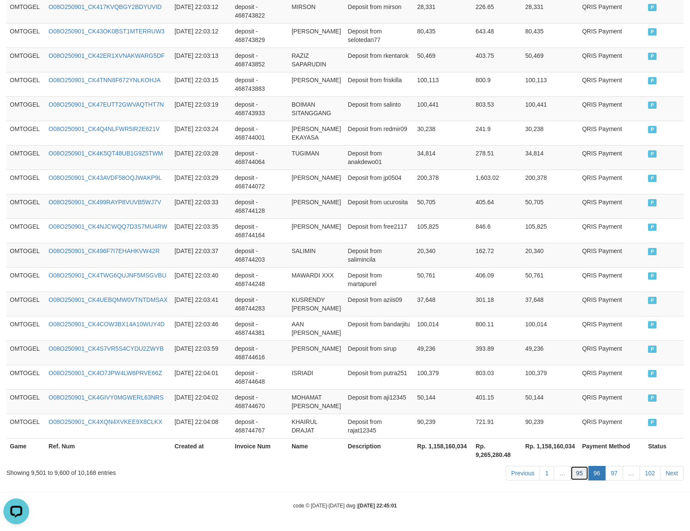
click at [579, 472] on link "95" at bounding box center [579, 473] width 18 height 15
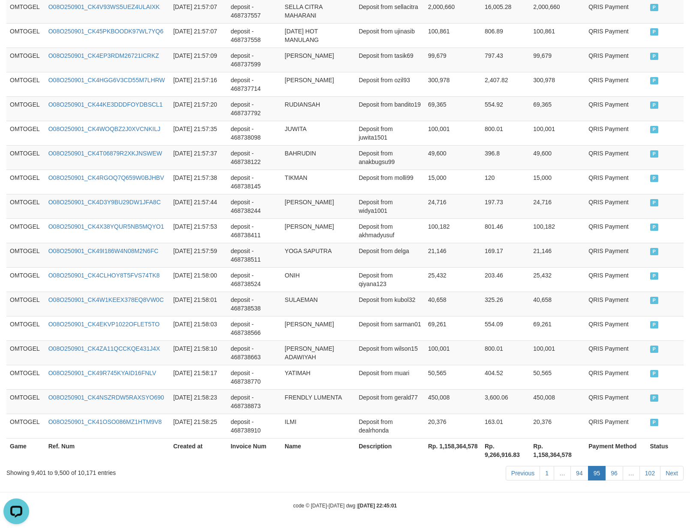
scroll to position [2365, 0]
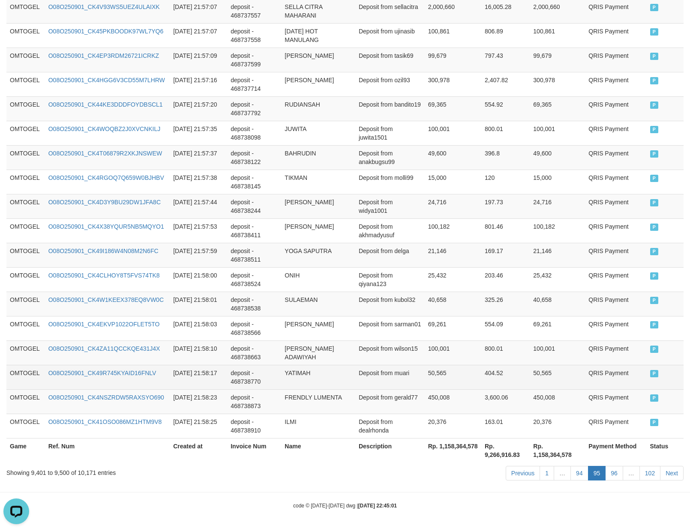
click at [511, 365] on td "404.52" at bounding box center [505, 377] width 48 height 24
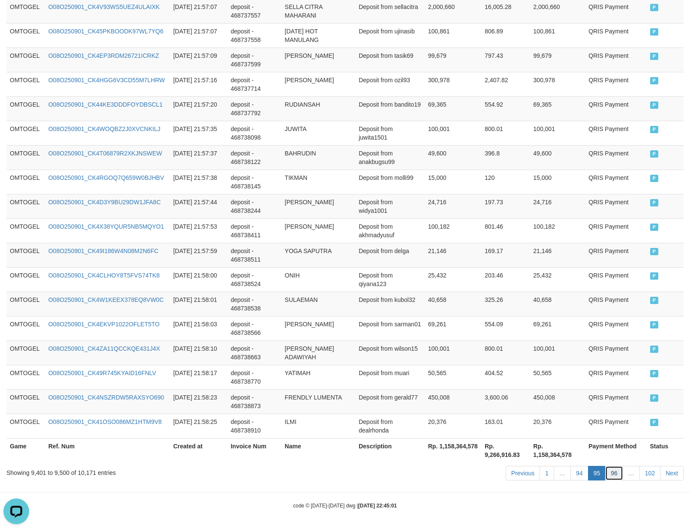
click at [613, 469] on link "96" at bounding box center [614, 473] width 18 height 15
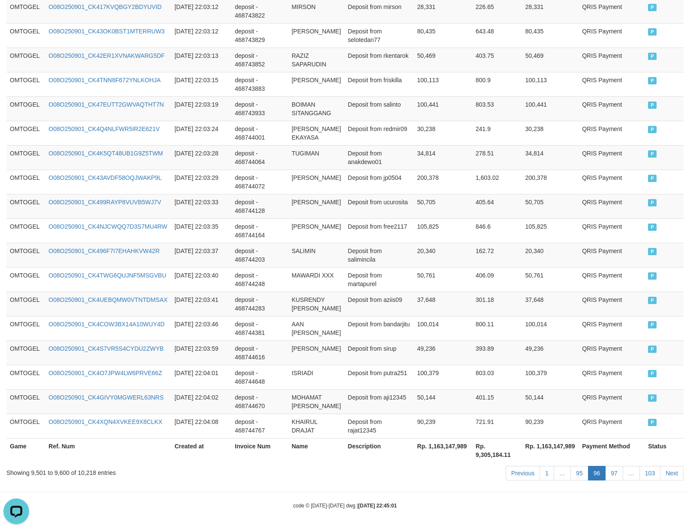
scroll to position [2399, 0]
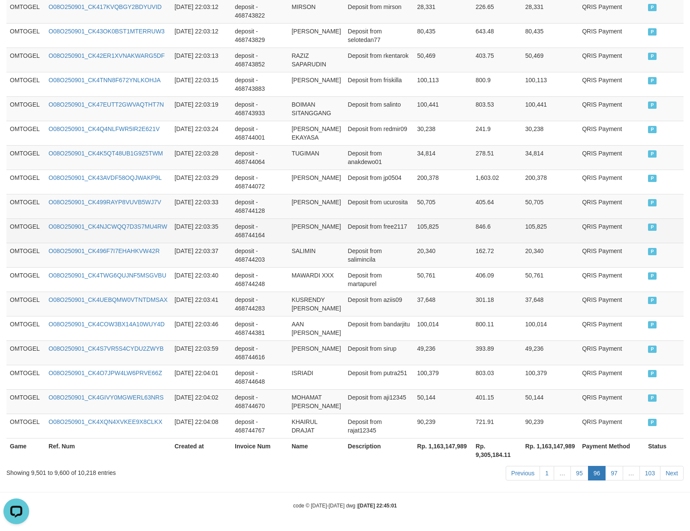
click at [449, 218] on td "105,825" at bounding box center [442, 230] width 59 height 24
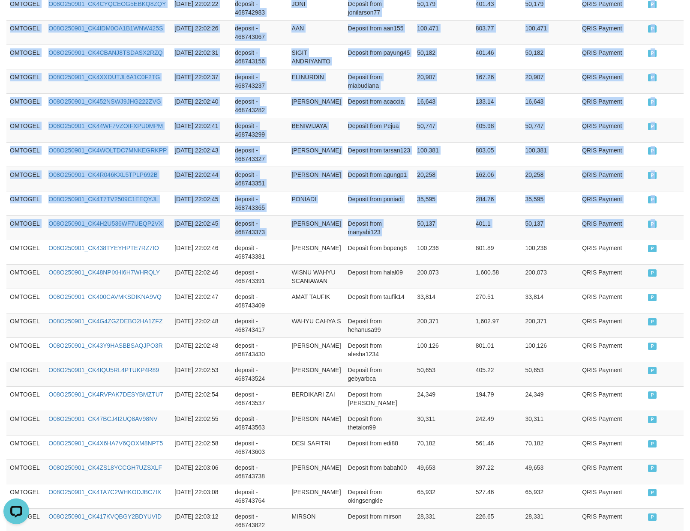
drag, startPoint x: 11, startPoint y: 283, endPoint x: 697, endPoint y: 292, distance: 685.7
copy table "Game Ref. Num Created at Invoice Num Name Description Net Amount Total Fee Amou…"
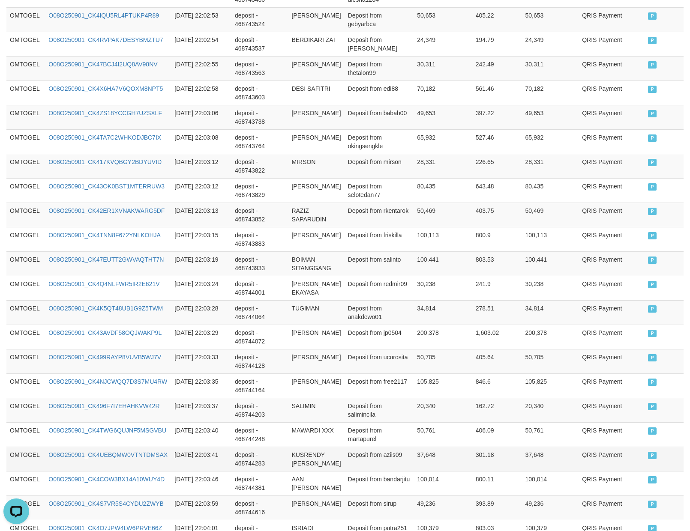
scroll to position [2399, 0]
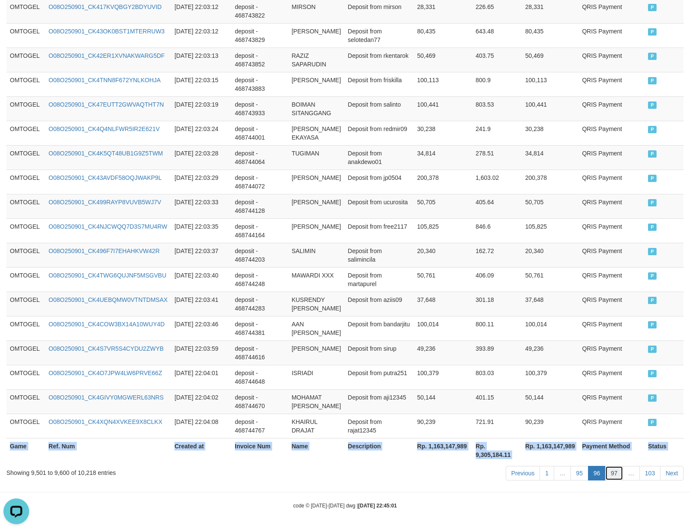
click at [615, 476] on link "97" at bounding box center [614, 473] width 18 height 15
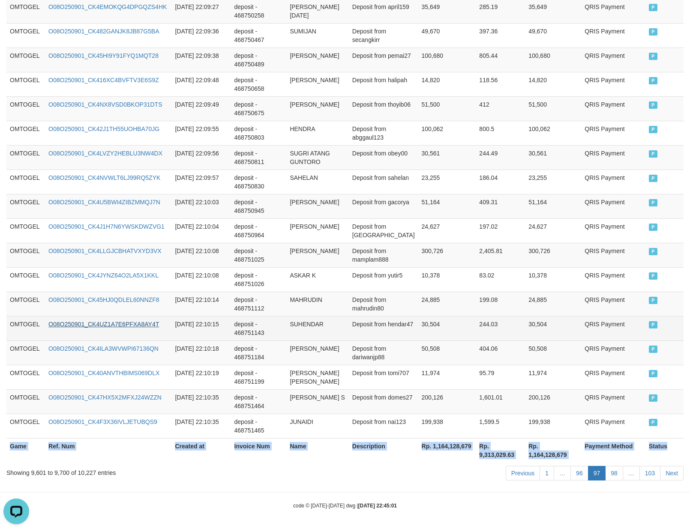
copy table "Game Ref. Num Created at Invoice Num Name Description Net Amount Total Fee Amou…"
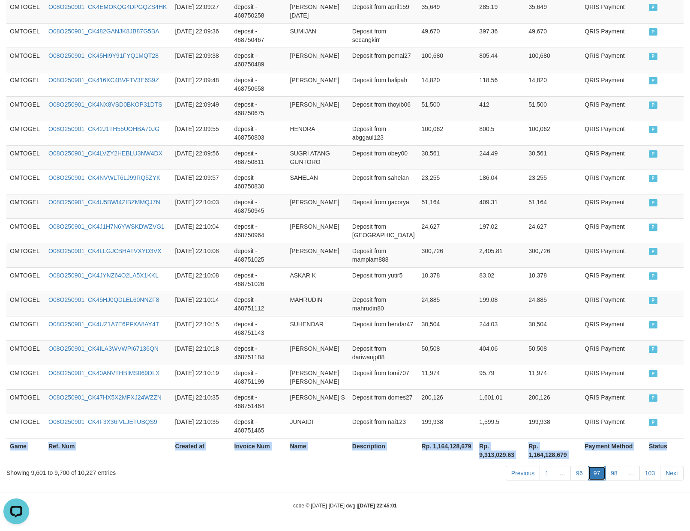
click at [599, 472] on link "97" at bounding box center [597, 473] width 18 height 15
click at [616, 474] on link "98" at bounding box center [614, 473] width 18 height 15
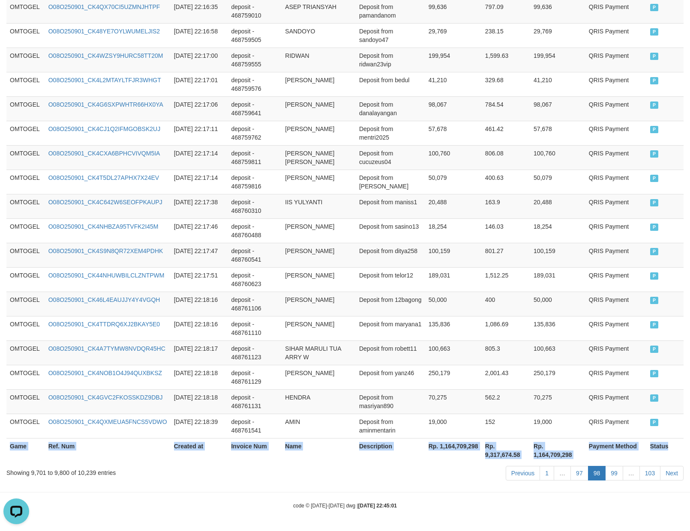
scroll to position [2399, 0]
copy table "Game Ref. Num Created at Invoice Num Name Description Net Amount Total Fee Amou…"
click at [607, 472] on link "99" at bounding box center [614, 473] width 18 height 15
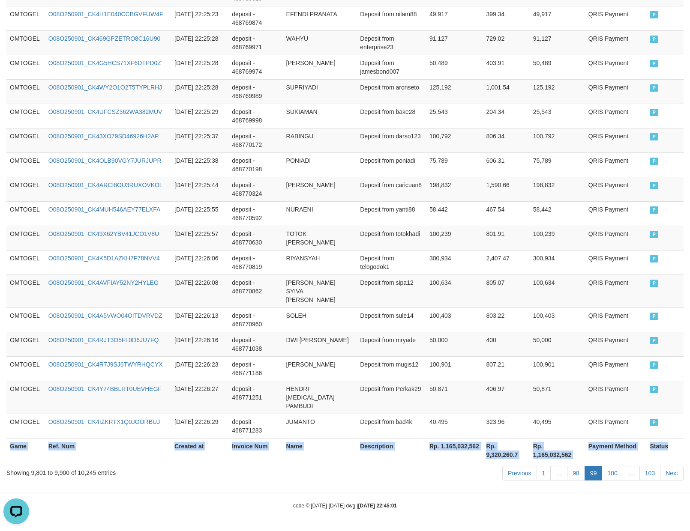
scroll to position [2373, 0]
copy table "Game Ref. Num Created at Invoice Num Name Description Net Amount Total Fee Amou…"
click at [611, 475] on link "100" at bounding box center [611, 473] width 21 height 15
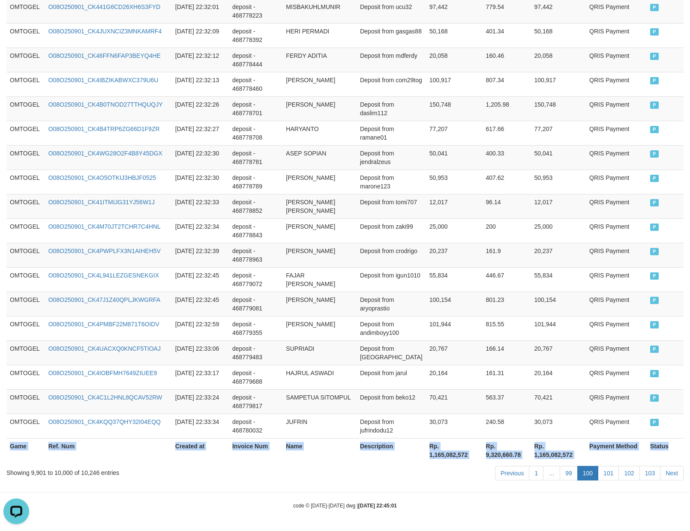
scroll to position [2365, 0]
copy table "Game Ref. Num Created at Invoice Num Name Description Net Amount Total Fee Amou…"
click at [609, 475] on link "101" at bounding box center [607, 473] width 21 height 15
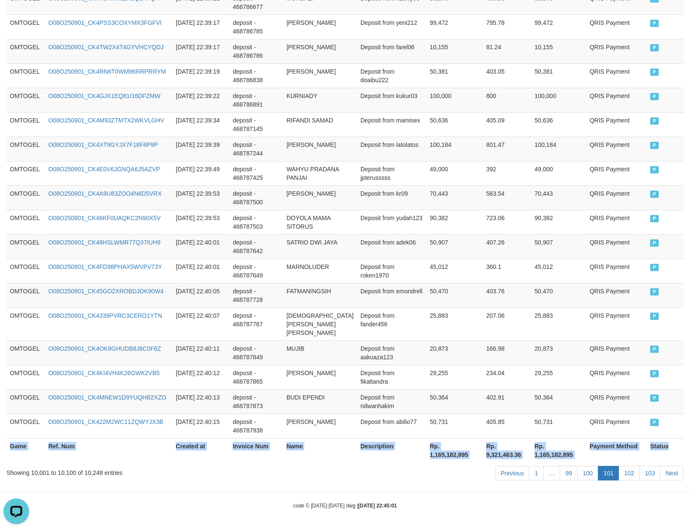
scroll to position [2339, 0]
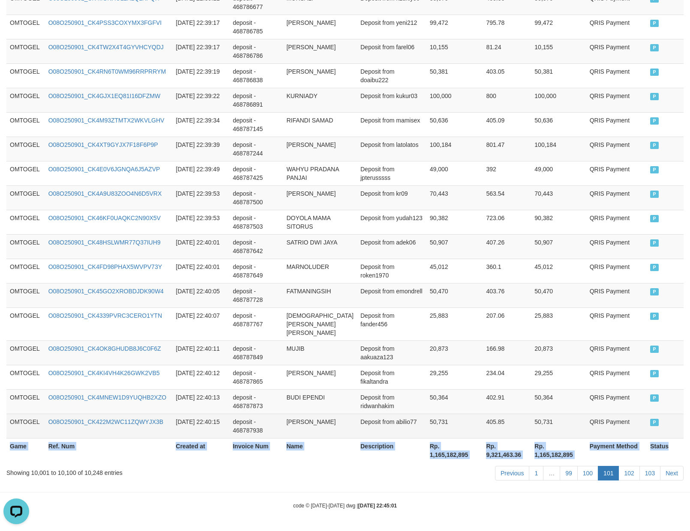
copy table "Game Ref. Num Created at Invoice Num Name Description Net Amount Total Fee Amou…"
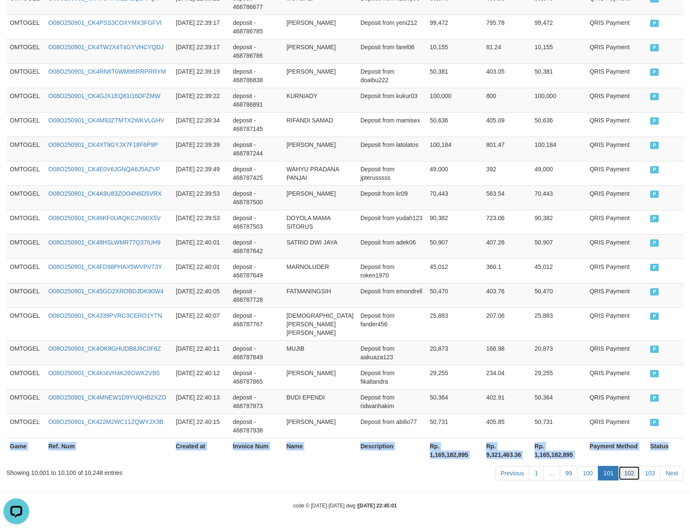
click at [633, 472] on link "102" at bounding box center [628, 473] width 21 height 15
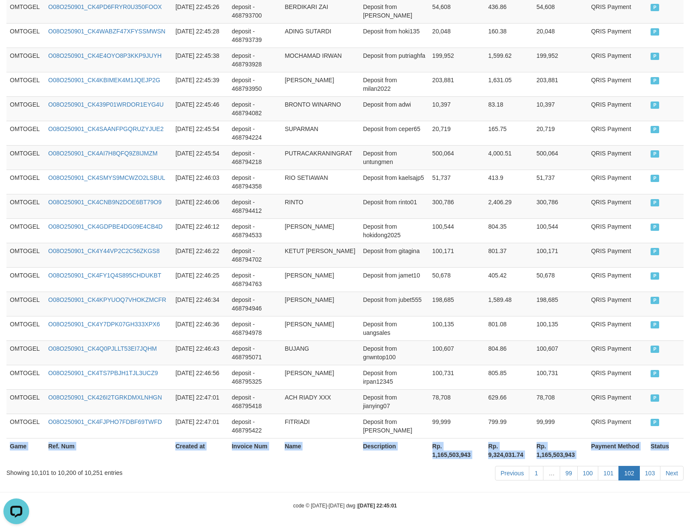
copy table "Game Ref. Num Created at Invoice Num Name Description Net Amount Total Fee Amou…"
click at [650, 475] on link "103" at bounding box center [649, 473] width 21 height 15
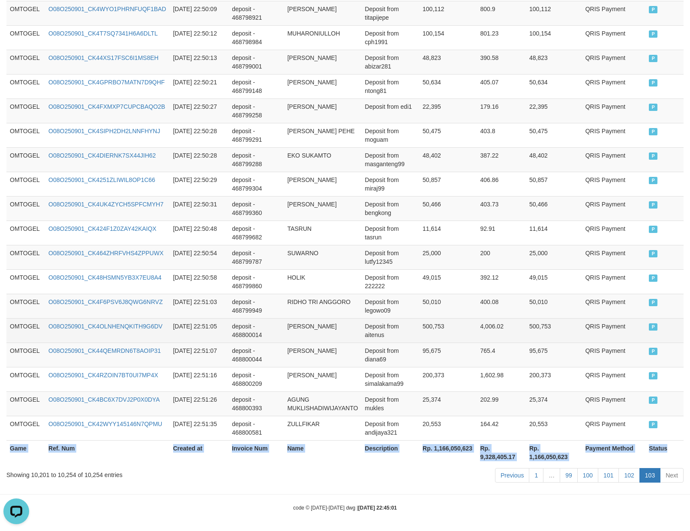
copy table "Game Ref. Num Created at Invoice Num Name Description Net Amount Total Fee Amou…"
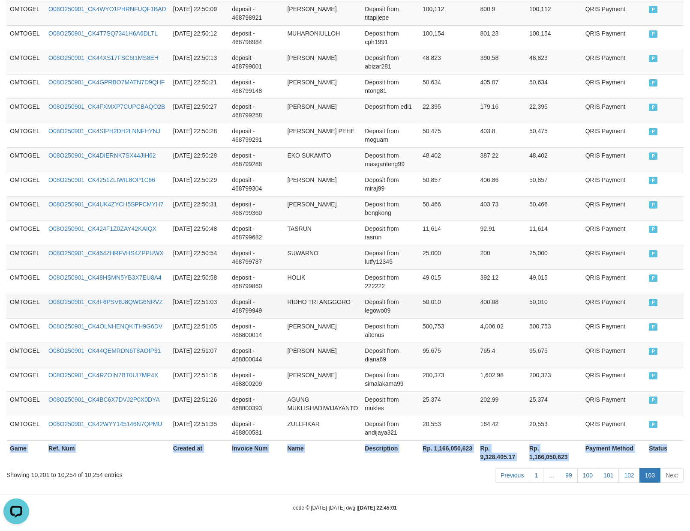
click at [618, 309] on td "QRIS Payment" at bounding box center [614, 306] width 64 height 24
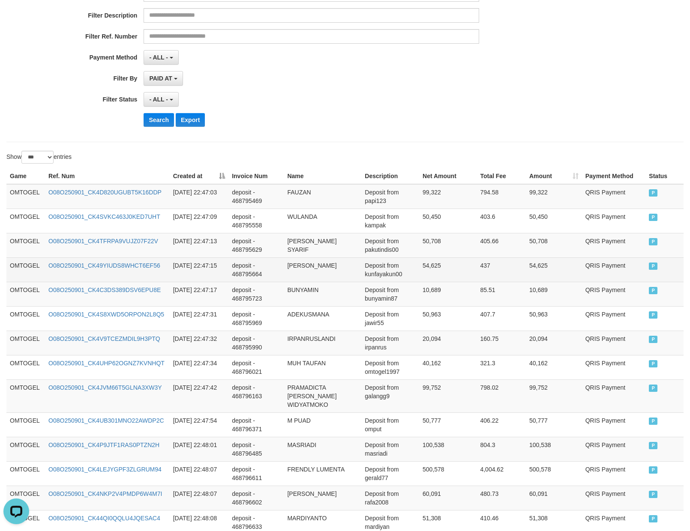
scroll to position [0, 0]
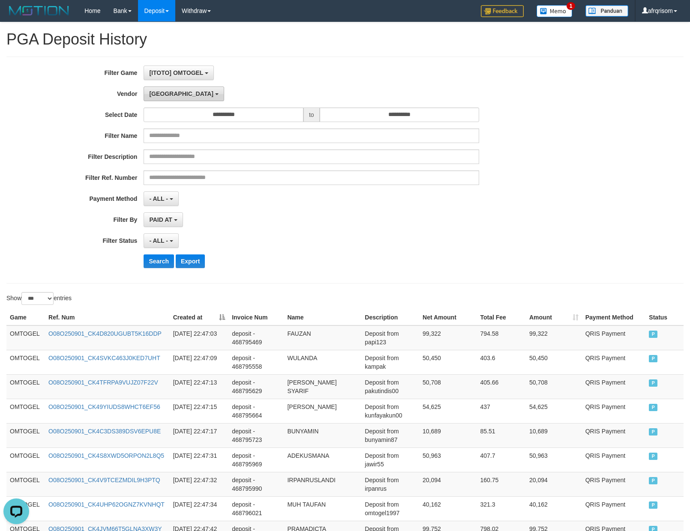
click at [159, 97] on span "[GEOGRAPHIC_DATA]" at bounding box center [181, 93] width 64 height 7
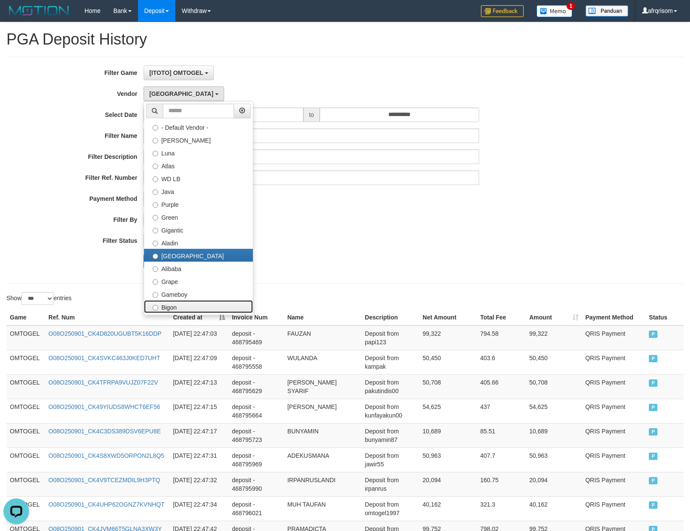
drag, startPoint x: 162, startPoint y: 303, endPoint x: 173, endPoint y: 302, distance: 10.7
click at [162, 303] on label "Bigon" at bounding box center [198, 306] width 109 height 13
select select "**********"
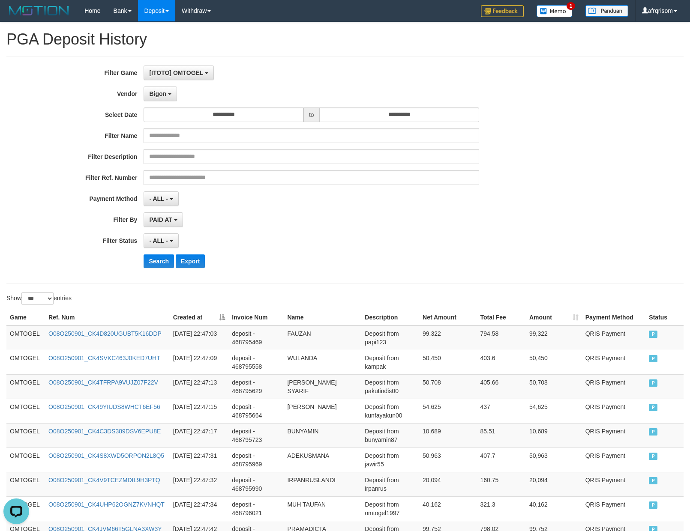
click at [366, 243] on div "- ALL - SELECT ALL - ALL - SELECT STATUS PENDING/UNPAID PAID CANCELED EXPIRED" at bounding box center [310, 240] width 335 height 15
click at [162, 257] on button "Search" at bounding box center [158, 261] width 30 height 14
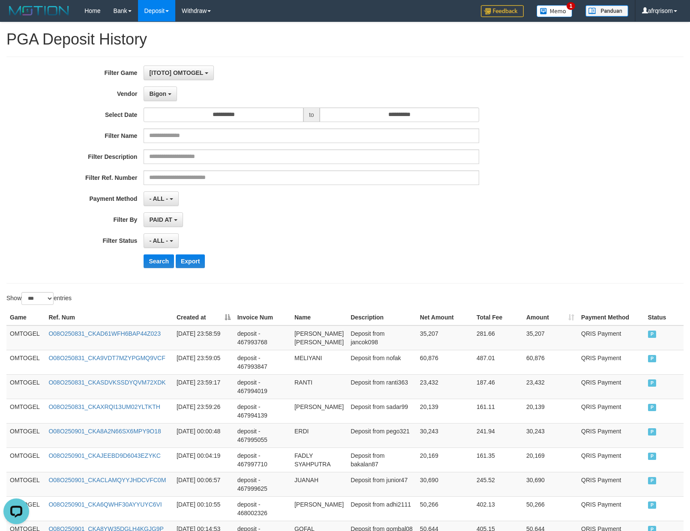
click at [394, 192] on div "- ALL - SELECT ALL - ALL - SELECT PAYMENT METHOD Mandiri BNI OVO CIMB BRI MAYBA…" at bounding box center [310, 198] width 335 height 15
click at [285, 223] on div "PAID AT PAID AT CREATED AT" at bounding box center [310, 219] width 335 height 15
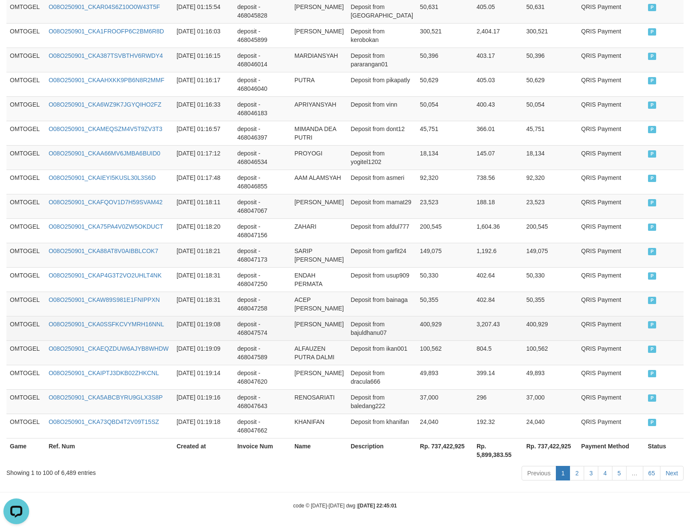
scroll to position [2365, 0]
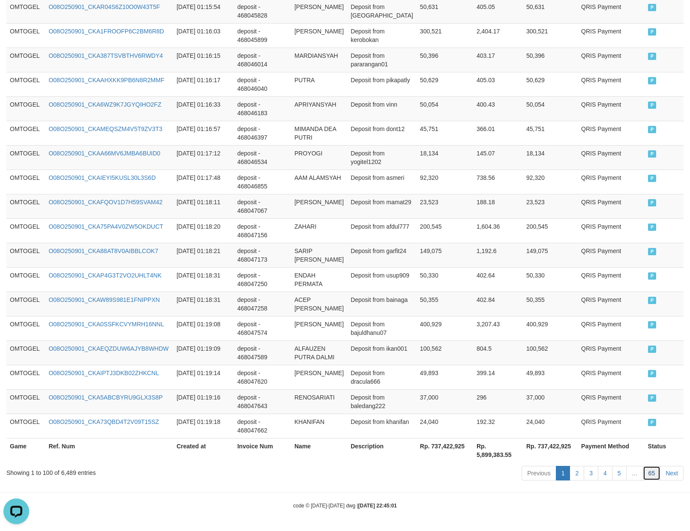
click at [650, 476] on link "65" at bounding box center [651, 473] width 18 height 15
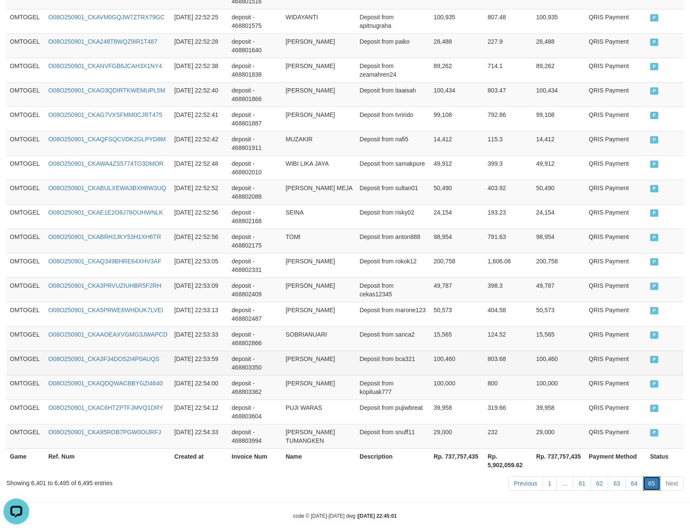
scroll to position [2251, 0]
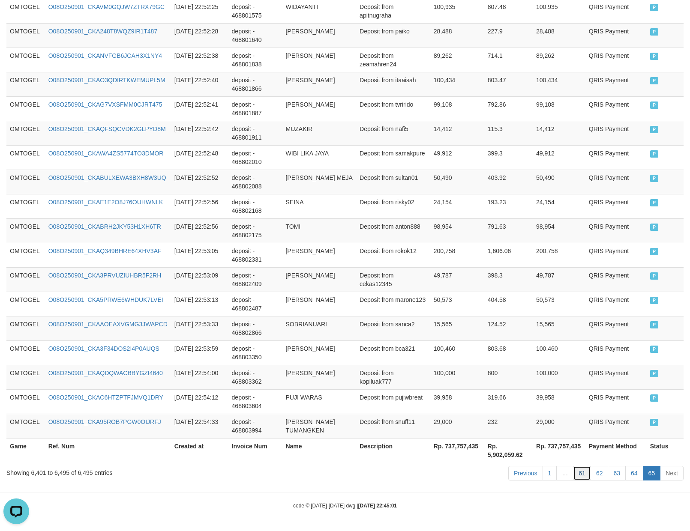
click at [579, 478] on link "61" at bounding box center [582, 473] width 18 height 15
click at [573, 466] on link "61" at bounding box center [582, 473] width 18 height 15
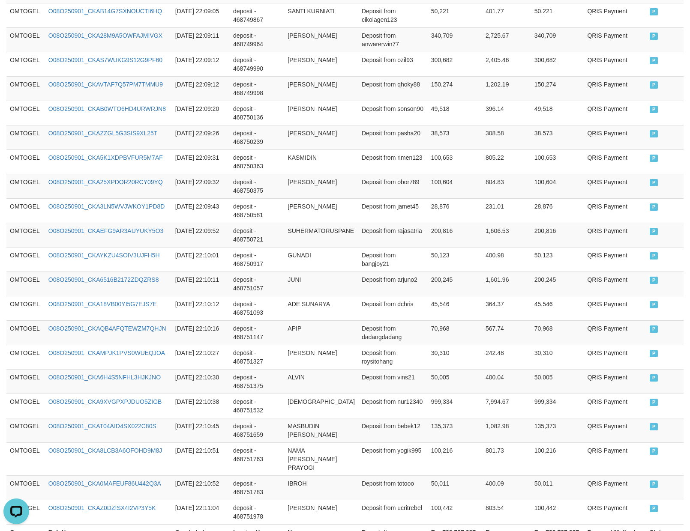
scroll to position [2339, 0]
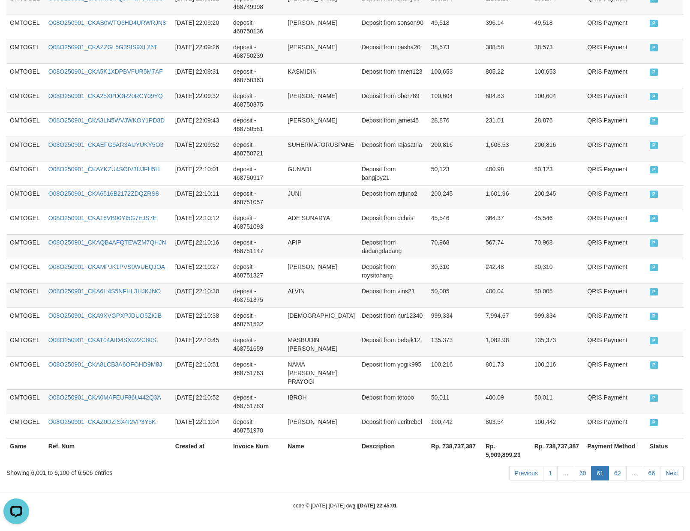
click at [579, 478] on link "60" at bounding box center [582, 473] width 18 height 15
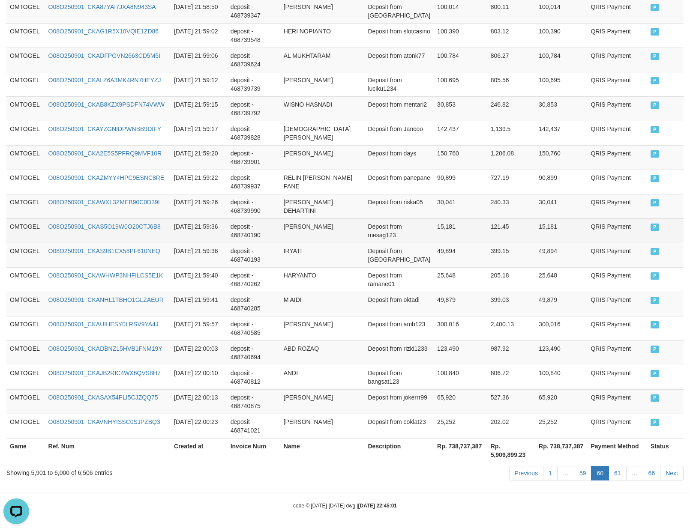
click at [400, 218] on td "Deposit from mesag123" at bounding box center [398, 230] width 69 height 24
click at [280, 228] on td "deposit - 468740190" at bounding box center [253, 230] width 53 height 24
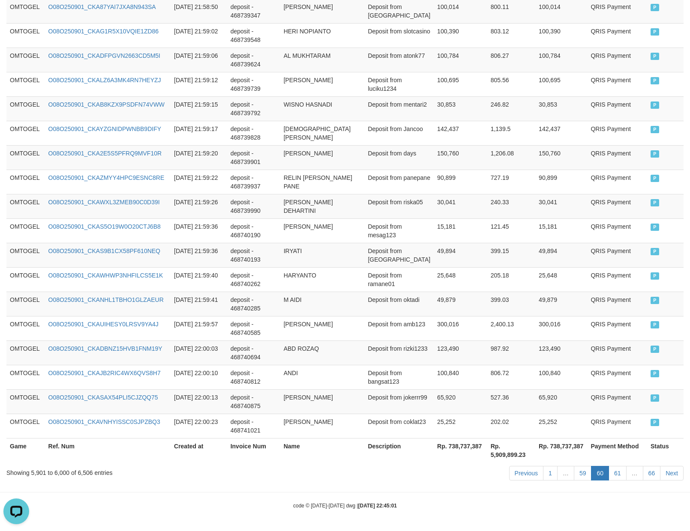
scroll to position [764, 0]
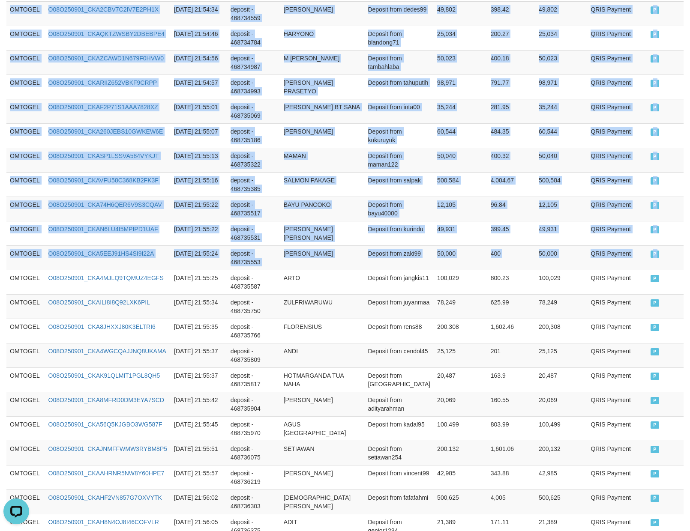
drag, startPoint x: 9, startPoint y: 286, endPoint x: 697, endPoint y: 308, distance: 688.6
copy table "Game Ref. Num Created at Invoice Num Name Description Net Amount Total Fee Amou…"
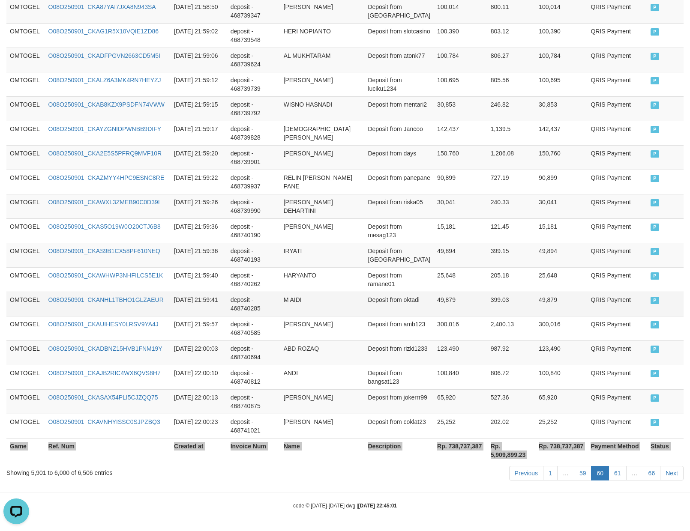
scroll to position [2339, 0]
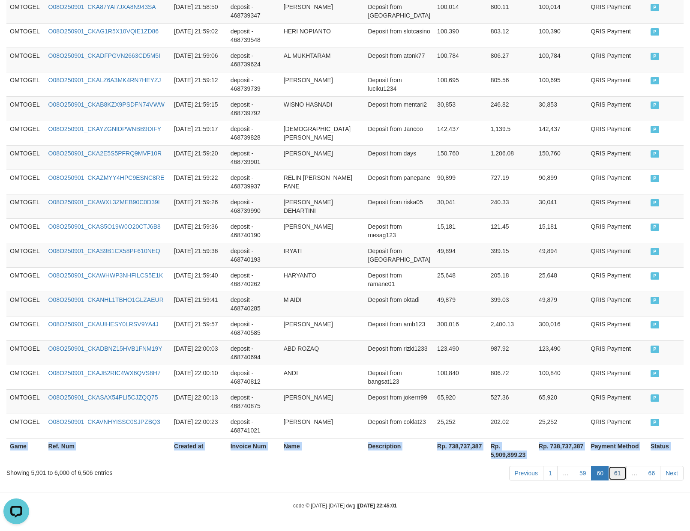
click at [613, 475] on link "61" at bounding box center [617, 473] width 18 height 15
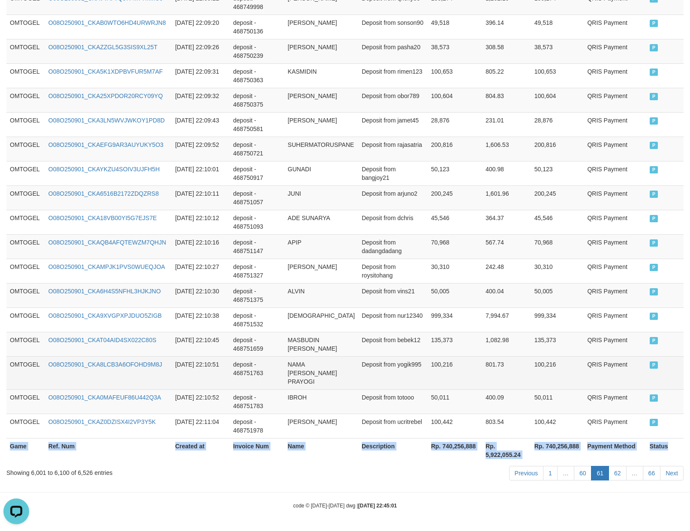
copy table "Game Ref. Num Created at Invoice Num Name Description Net Amount Total Fee Amou…"
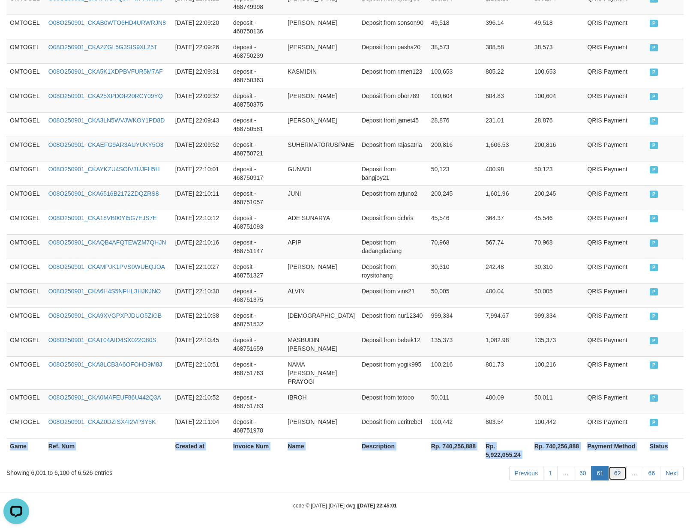
click at [616, 475] on link "62" at bounding box center [617, 473] width 18 height 15
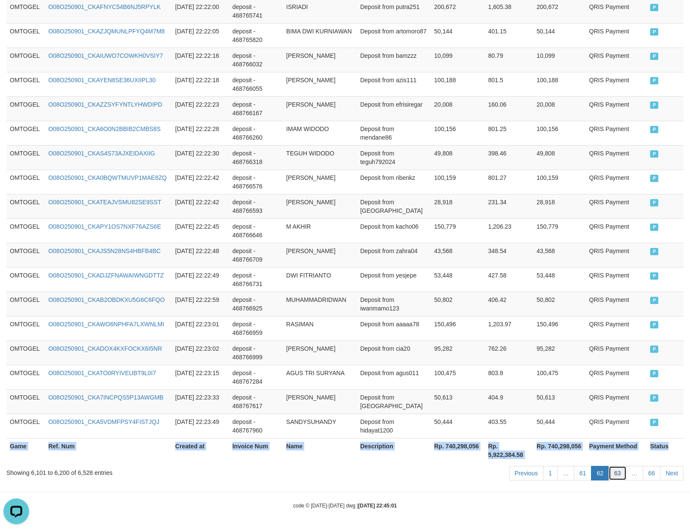
click at [614, 473] on link "63" at bounding box center [617, 473] width 18 height 15
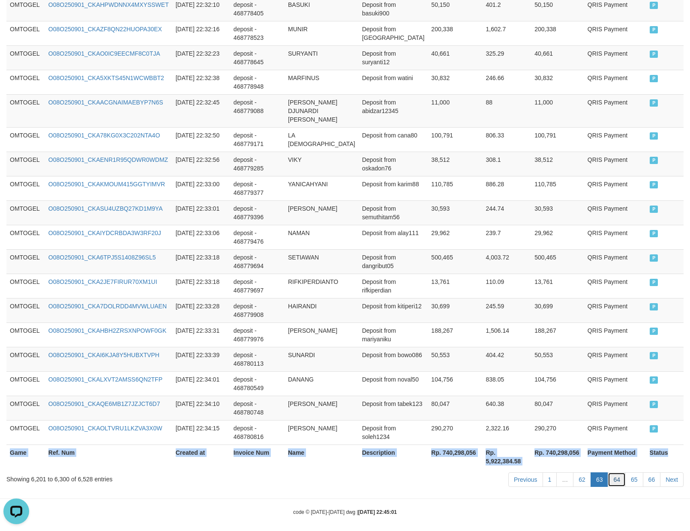
click at [617, 476] on link "64" at bounding box center [616, 479] width 18 height 15
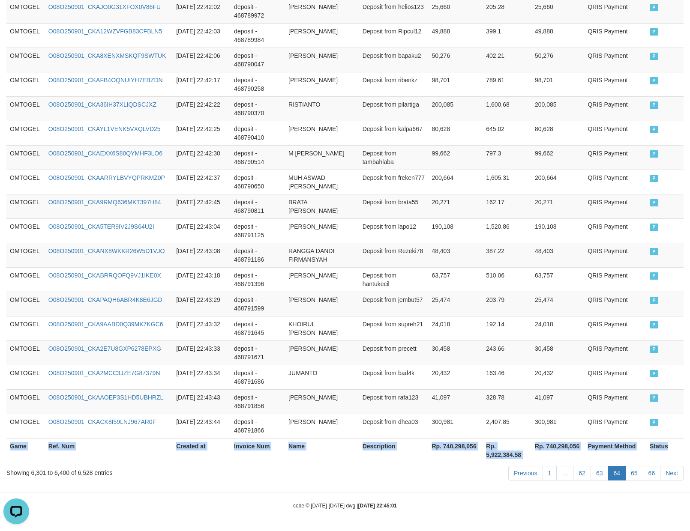
scroll to position [2425, 0]
click at [631, 479] on link "65" at bounding box center [634, 473] width 18 height 15
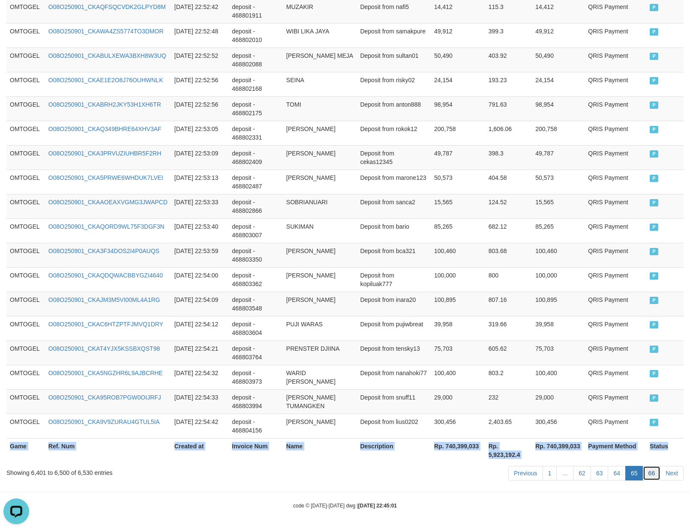
click at [645, 468] on link "66" at bounding box center [651, 473] width 18 height 15
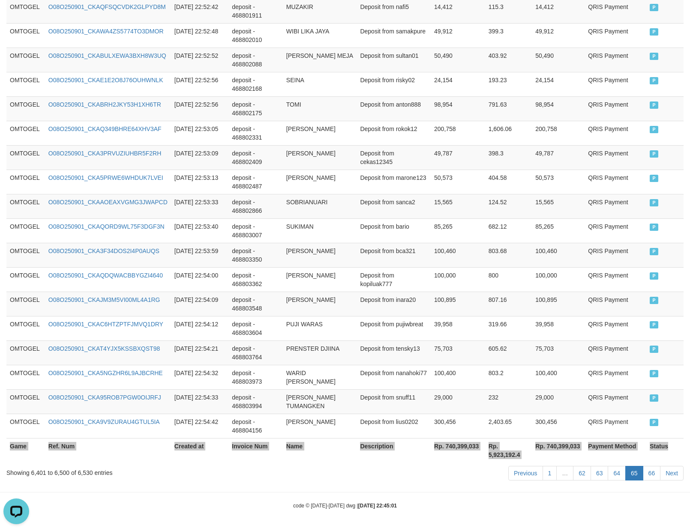
scroll to position [787, 0]
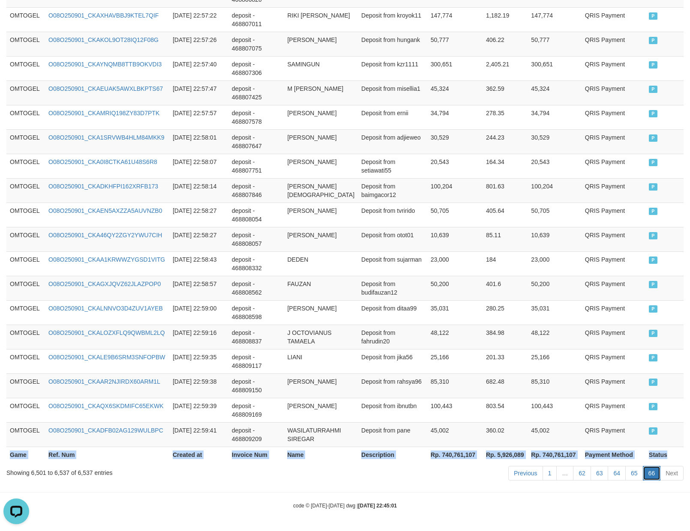
click at [652, 475] on link "66" at bounding box center [651, 473] width 18 height 15
